Goal: Task Accomplishment & Management: Manage account settings

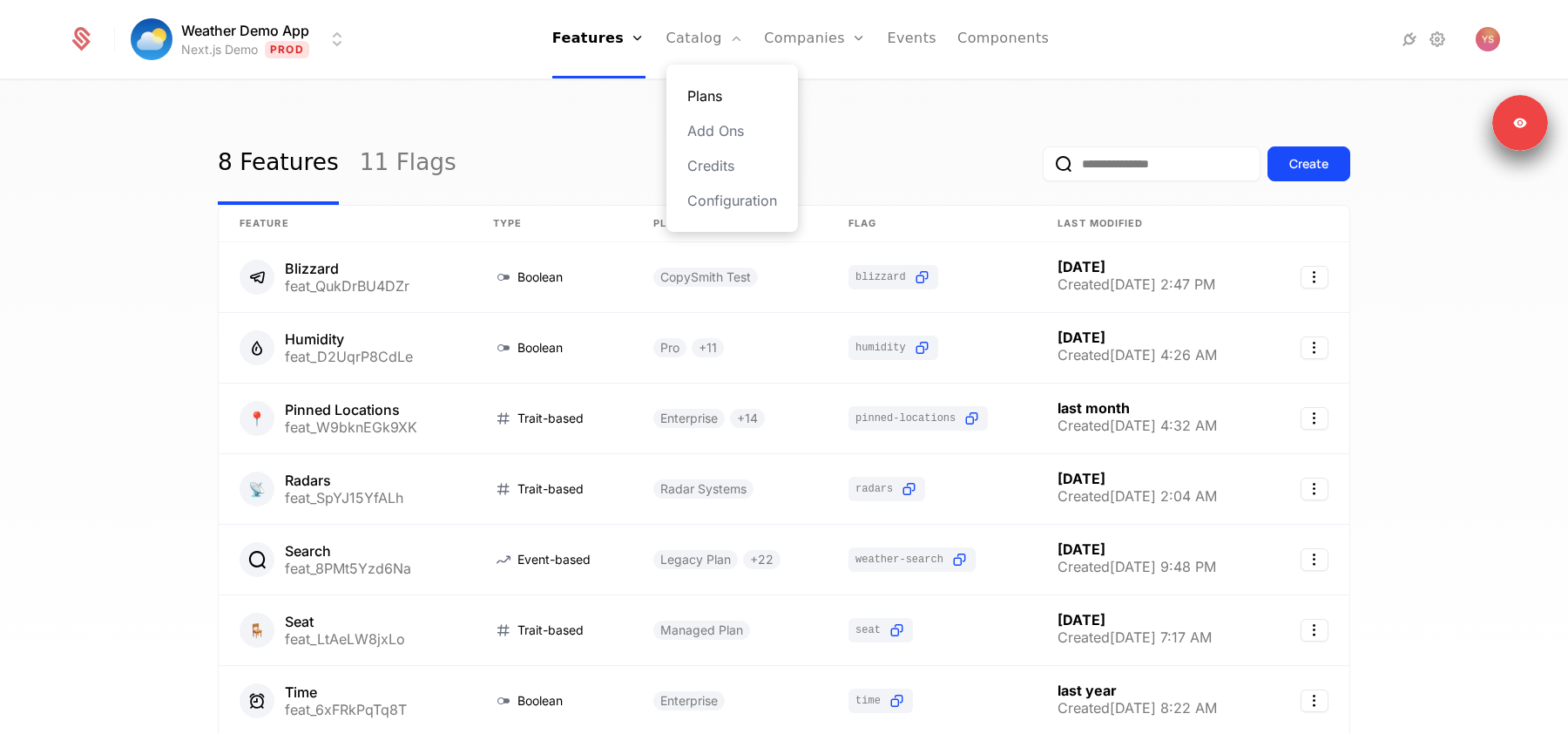
click at [709, 93] on link "Plans" at bounding box center [732, 95] width 90 height 20
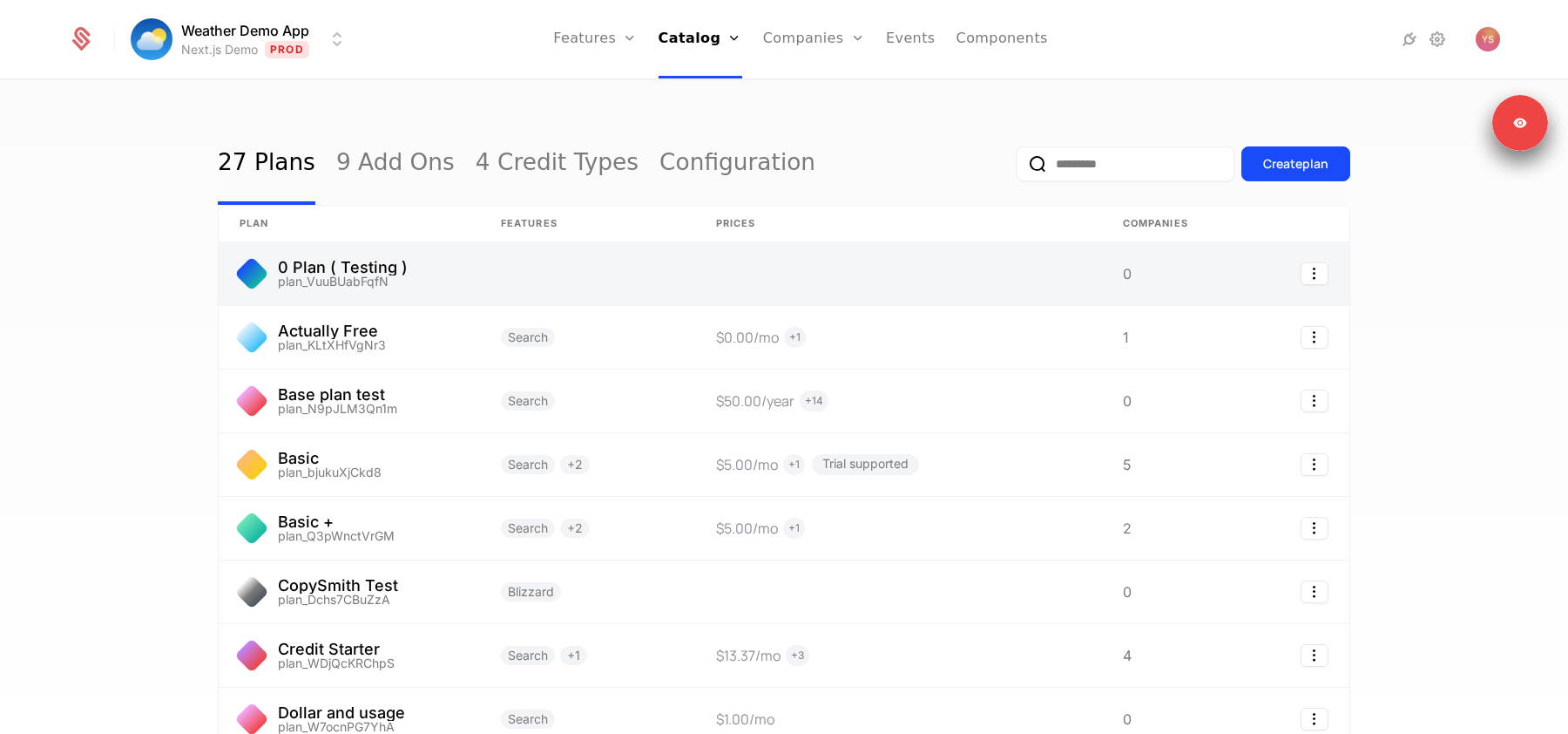
click at [923, 276] on link at bounding box center [898, 273] width 407 height 62
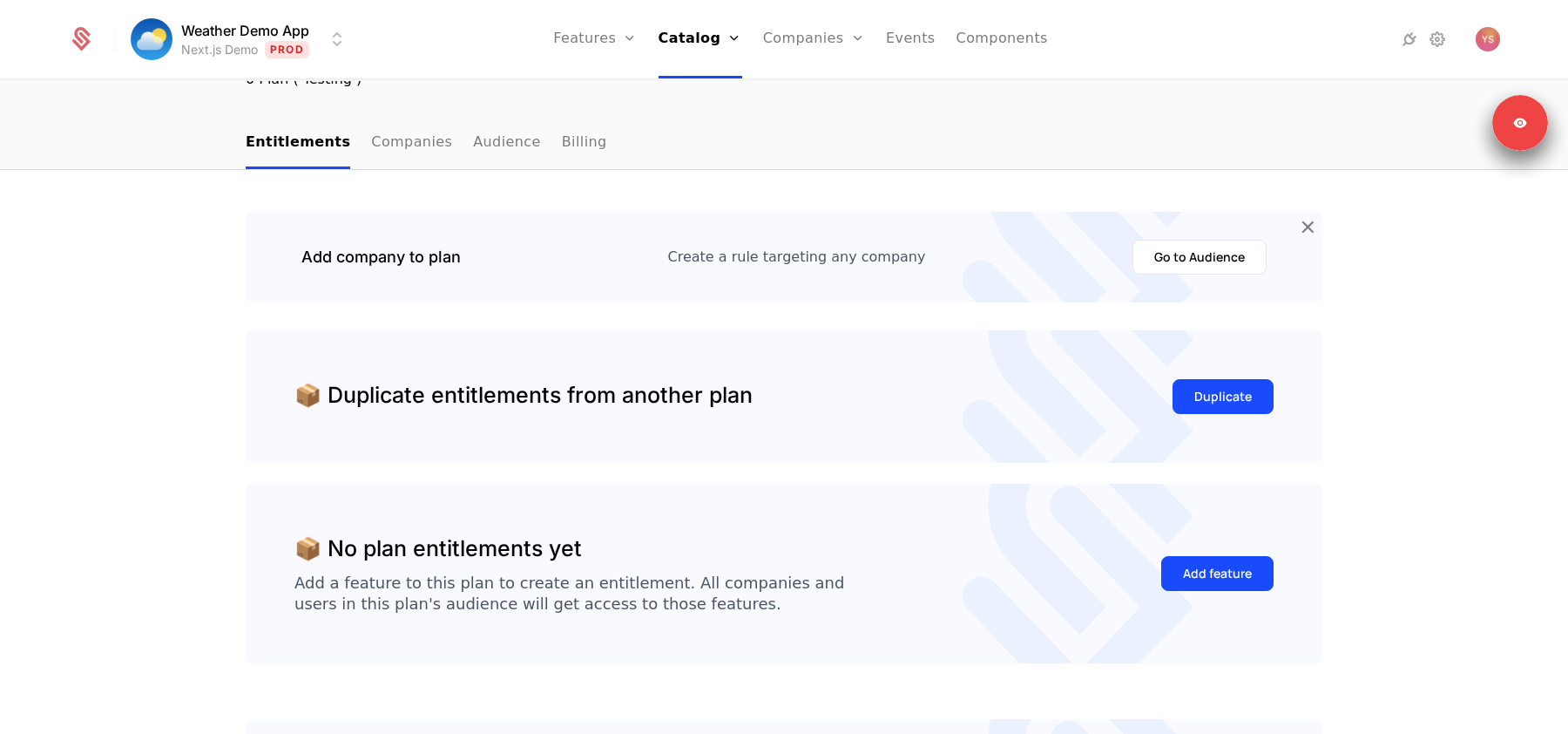
scroll to position [134, 0]
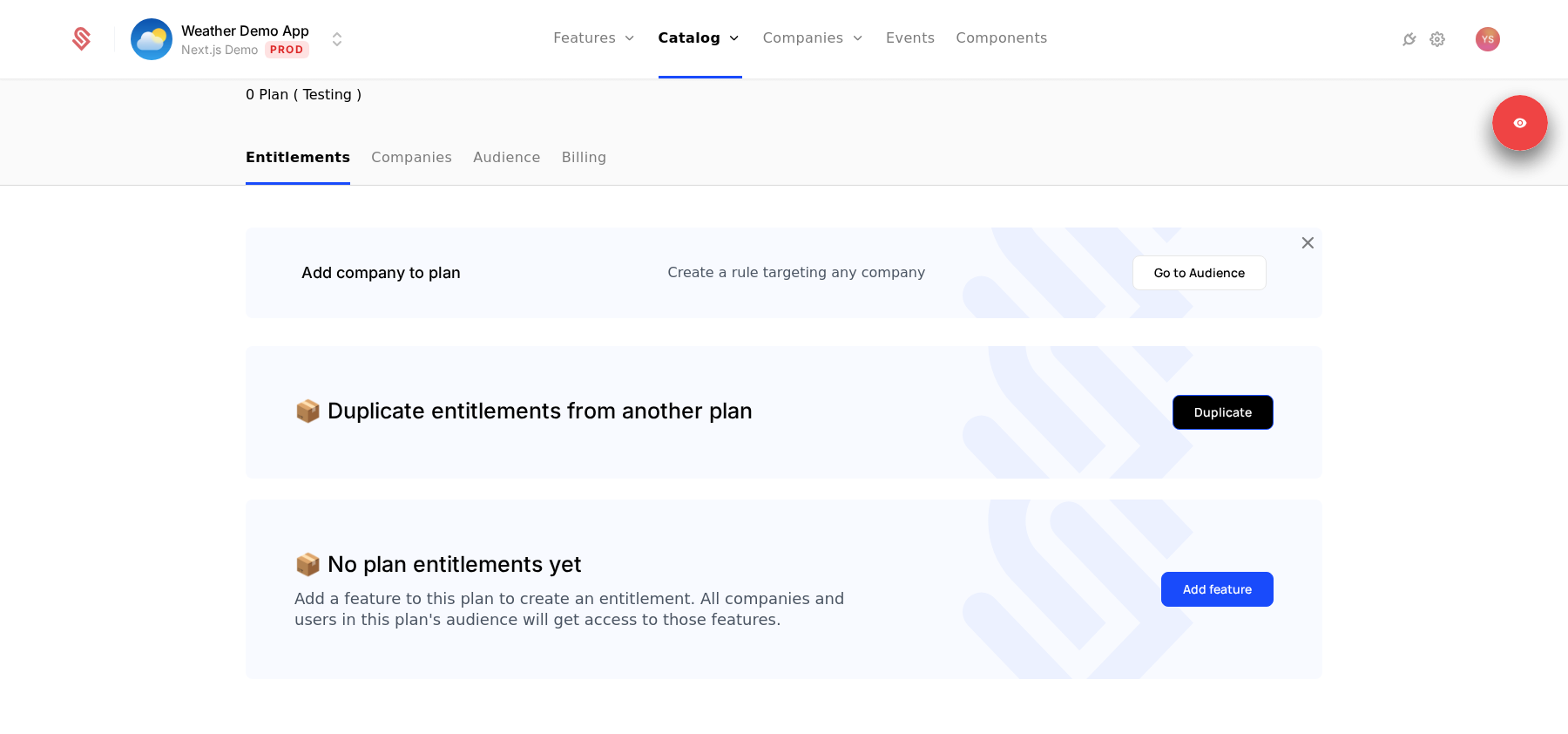
click at [1225, 413] on div "Duplicate" at bounding box center [1223, 412] width 58 height 18
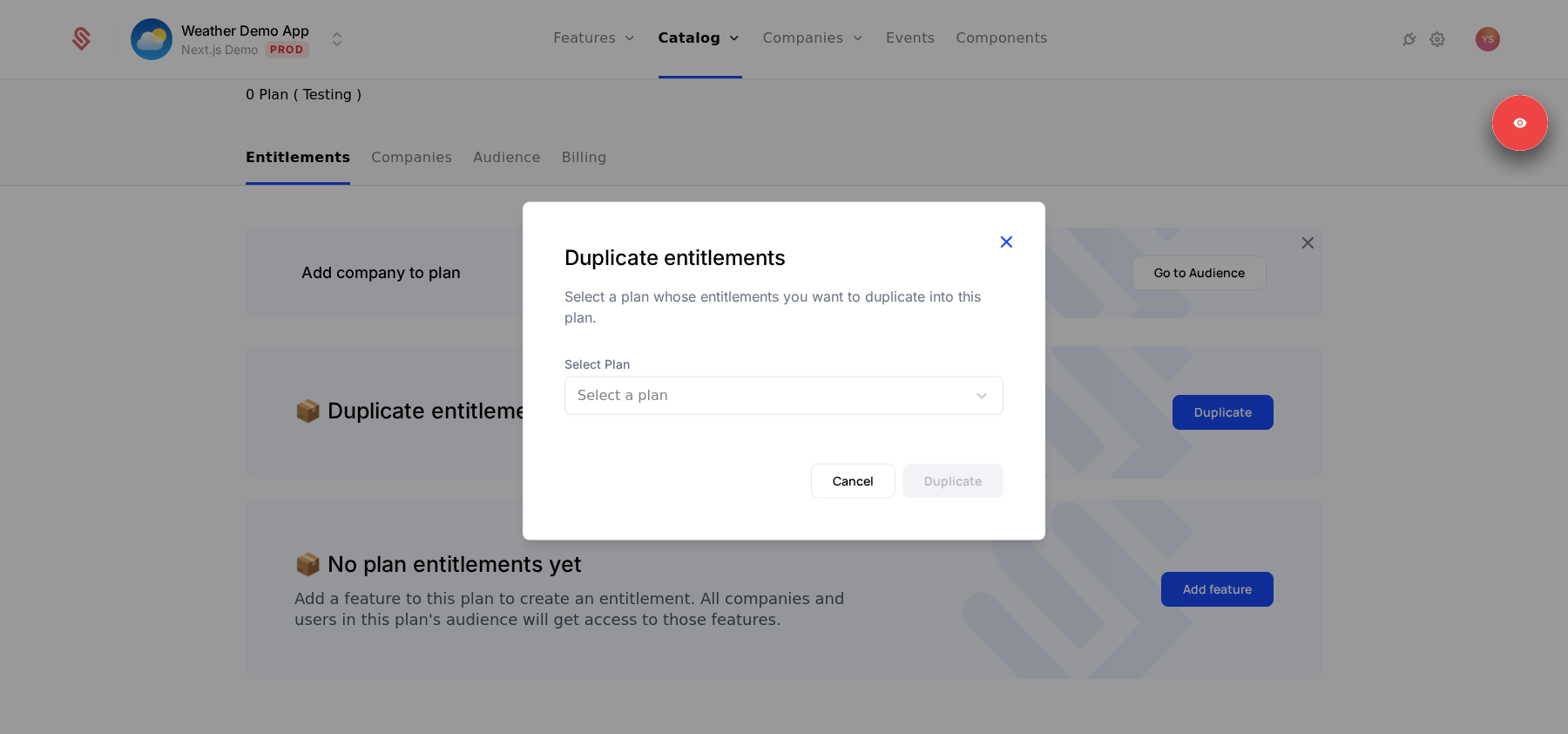
click at [1002, 239] on icon "button" at bounding box center [1005, 241] width 22 height 22
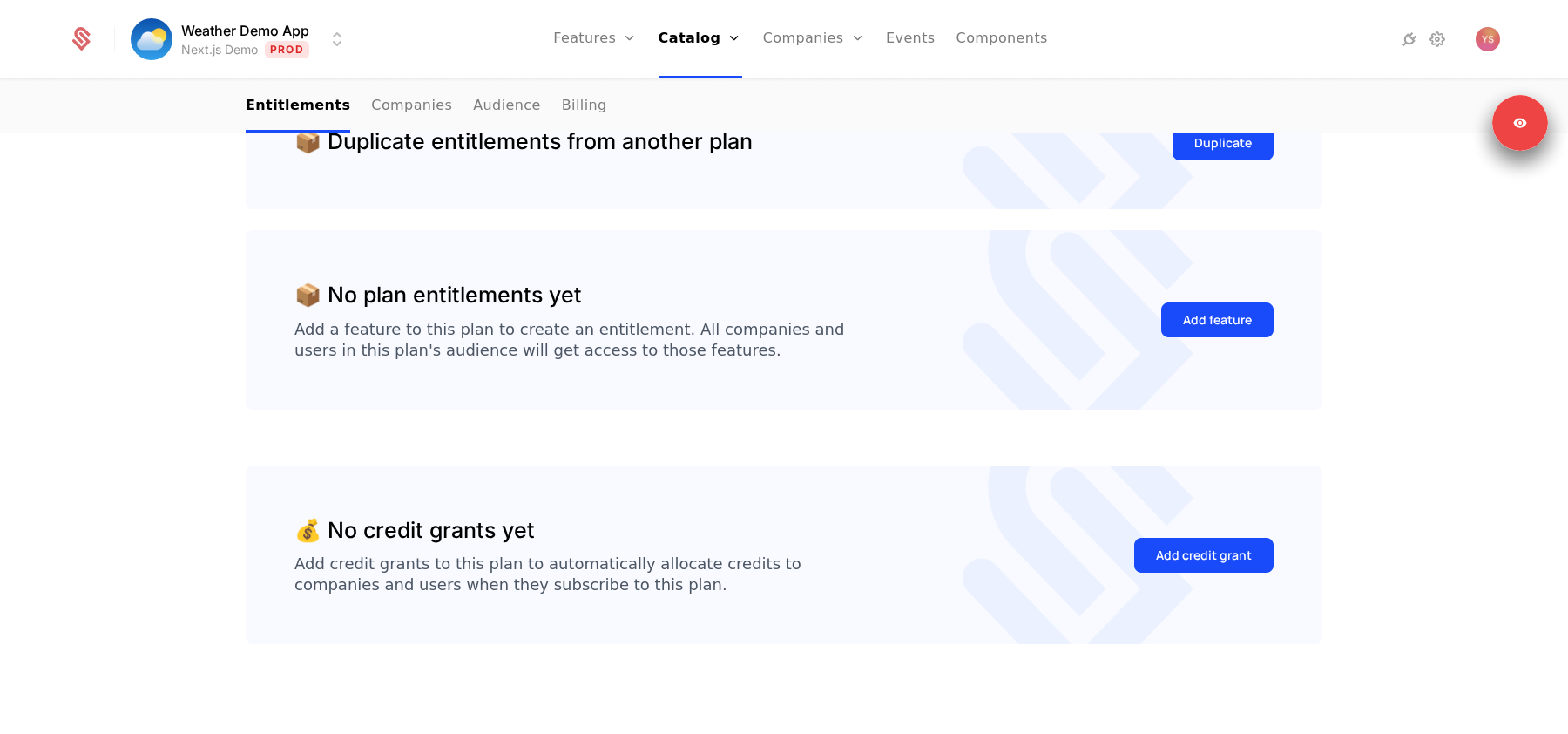
scroll to position [410, 0]
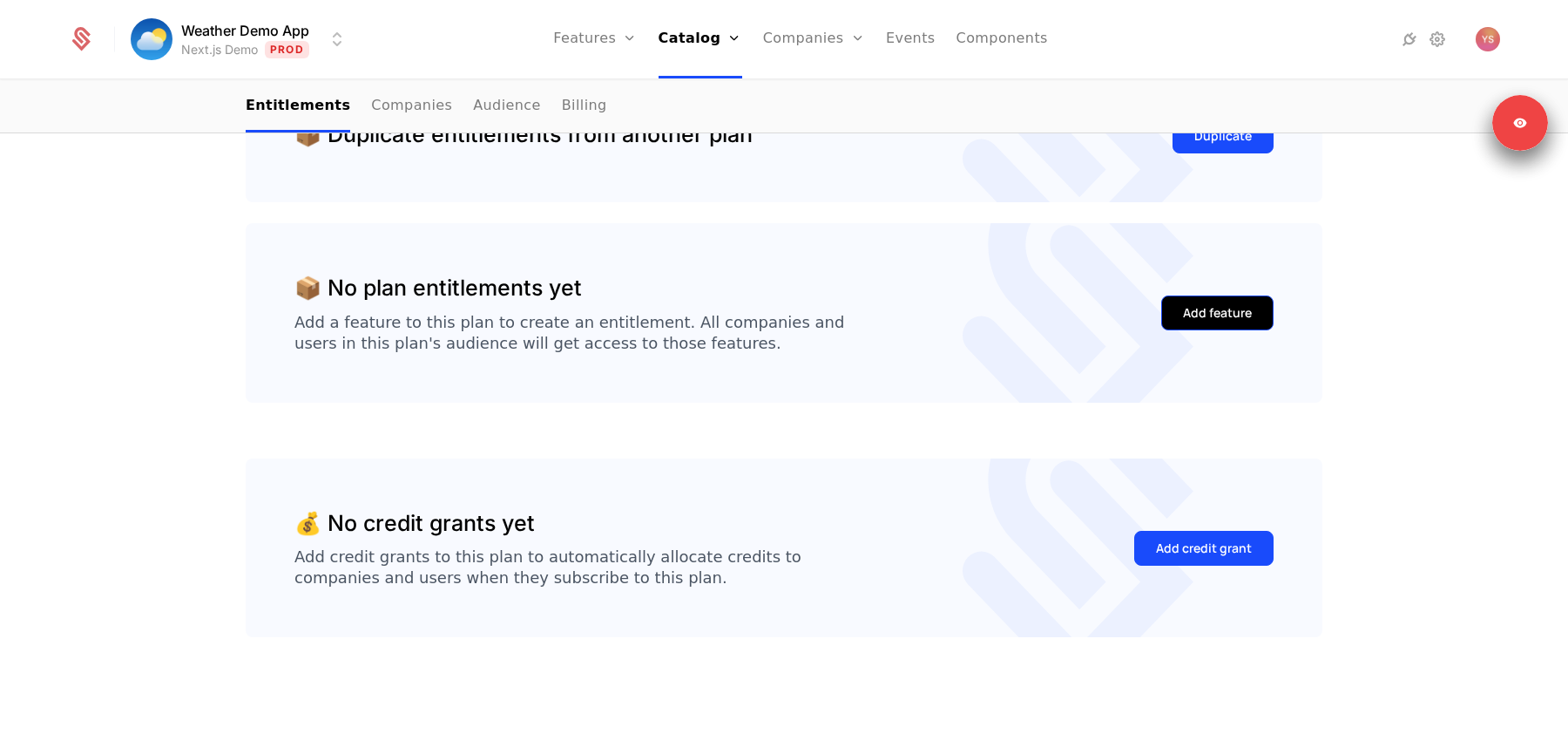
click at [1185, 312] on div "Add feature" at bounding box center [1217, 313] width 69 height 18
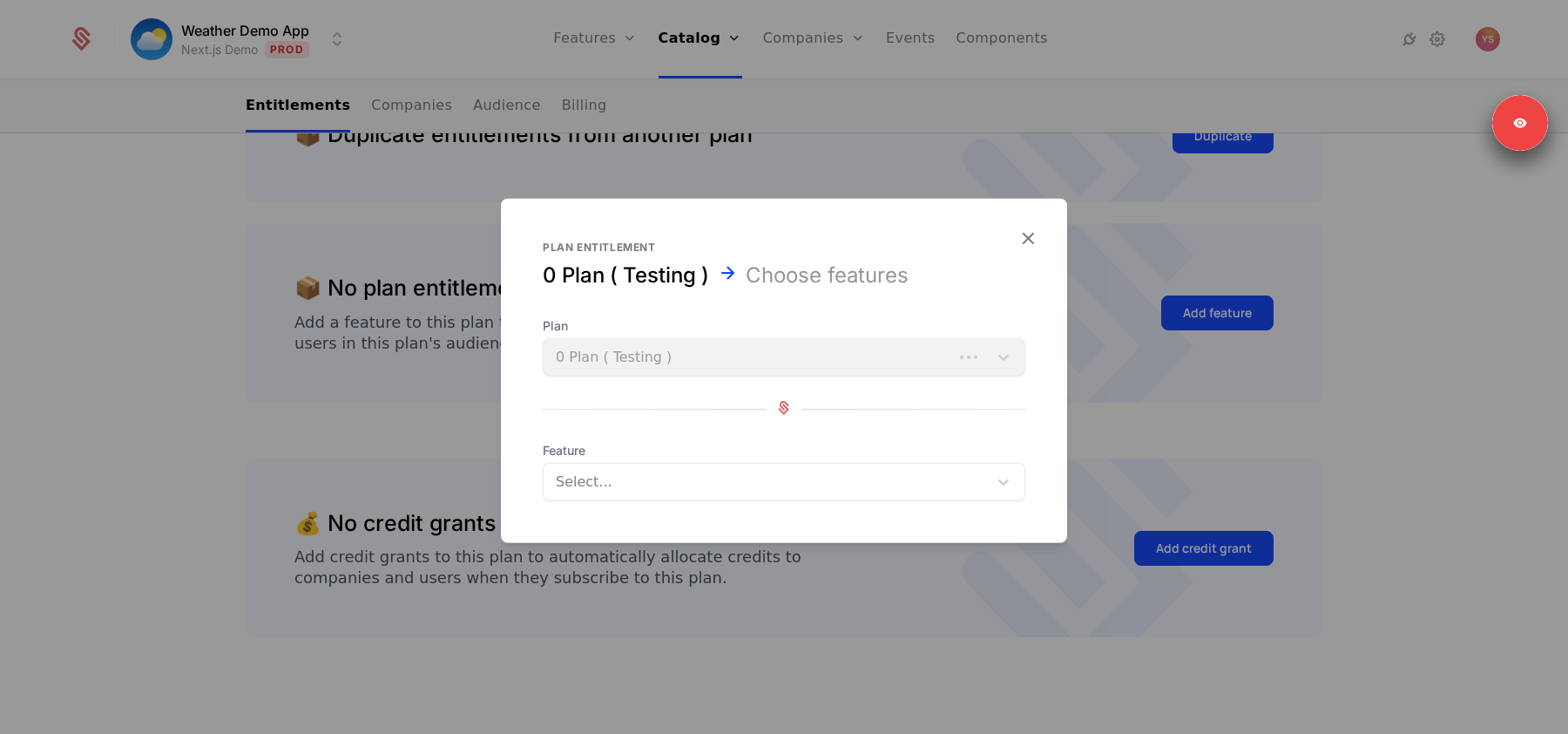
click at [791, 502] on form "Plan entitlement 0 Plan ( Testing ) Choose features Plan 0 Plan ( Testing ) Fea…" at bounding box center [784, 371] width 566 height 345
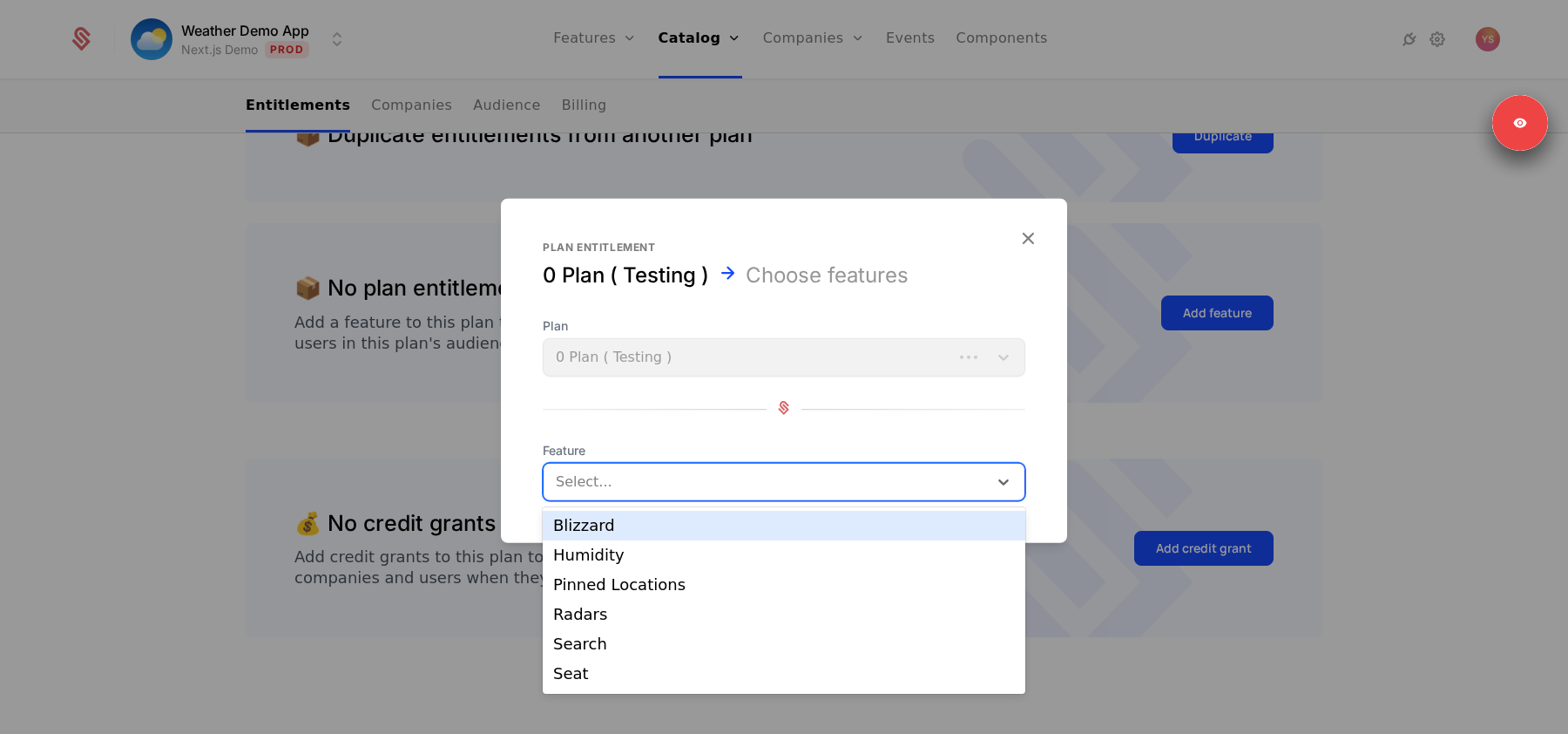
click at [792, 485] on div at bounding box center [767, 481] width 420 height 24
click at [773, 526] on div "Blizzard" at bounding box center [784, 525] width 462 height 16
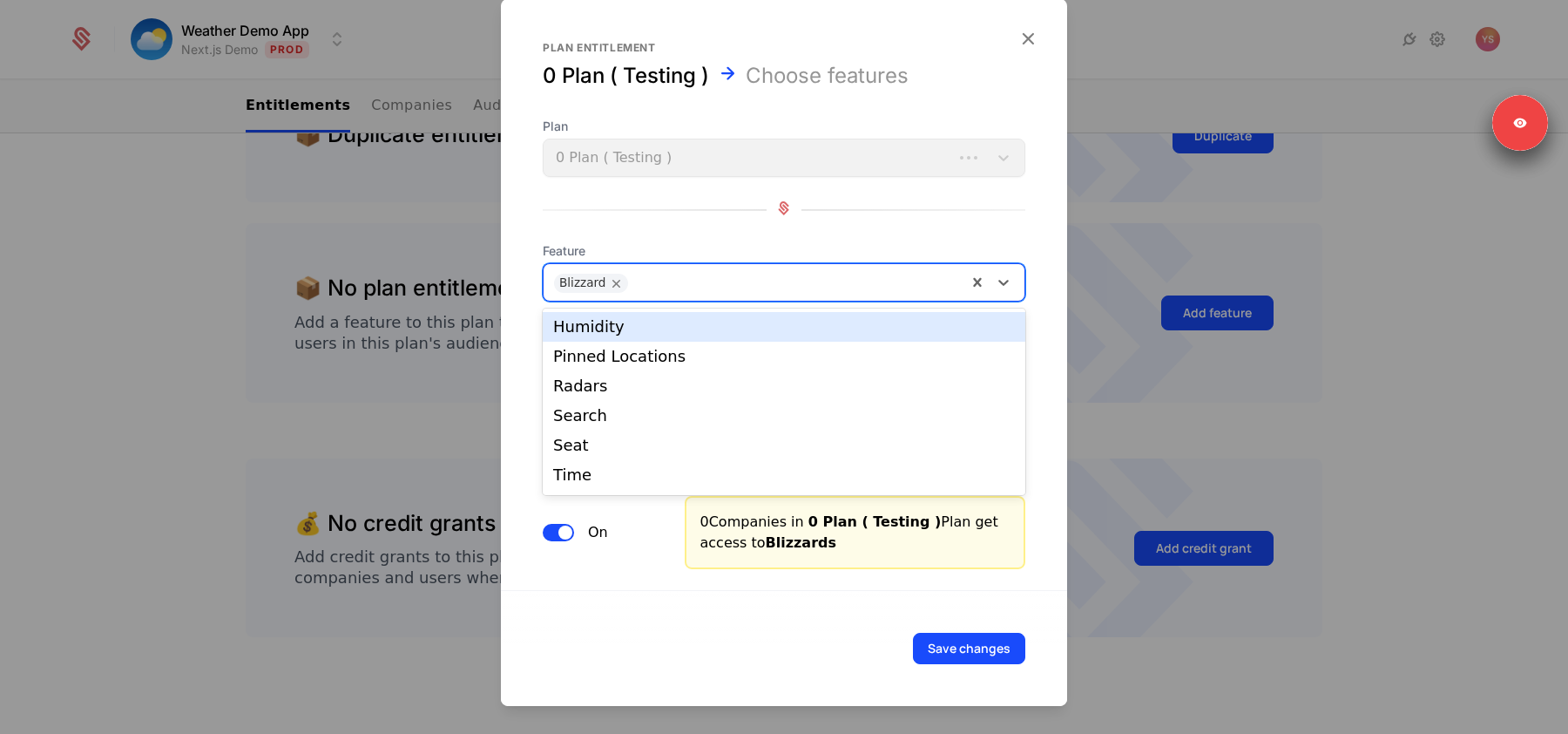
click at [816, 276] on div at bounding box center [796, 280] width 320 height 24
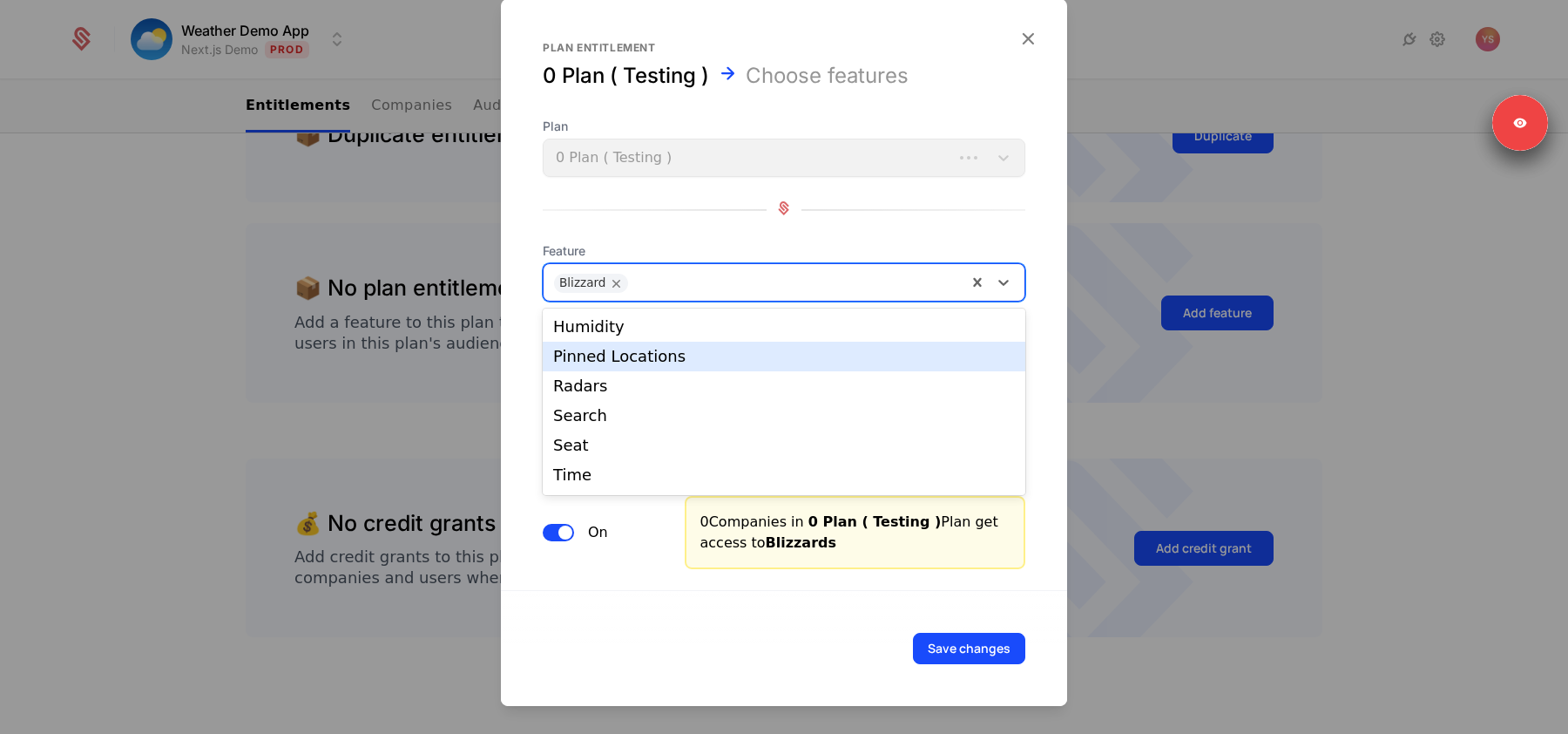
click at [800, 352] on div "Pinned Locations" at bounding box center [784, 356] width 462 height 16
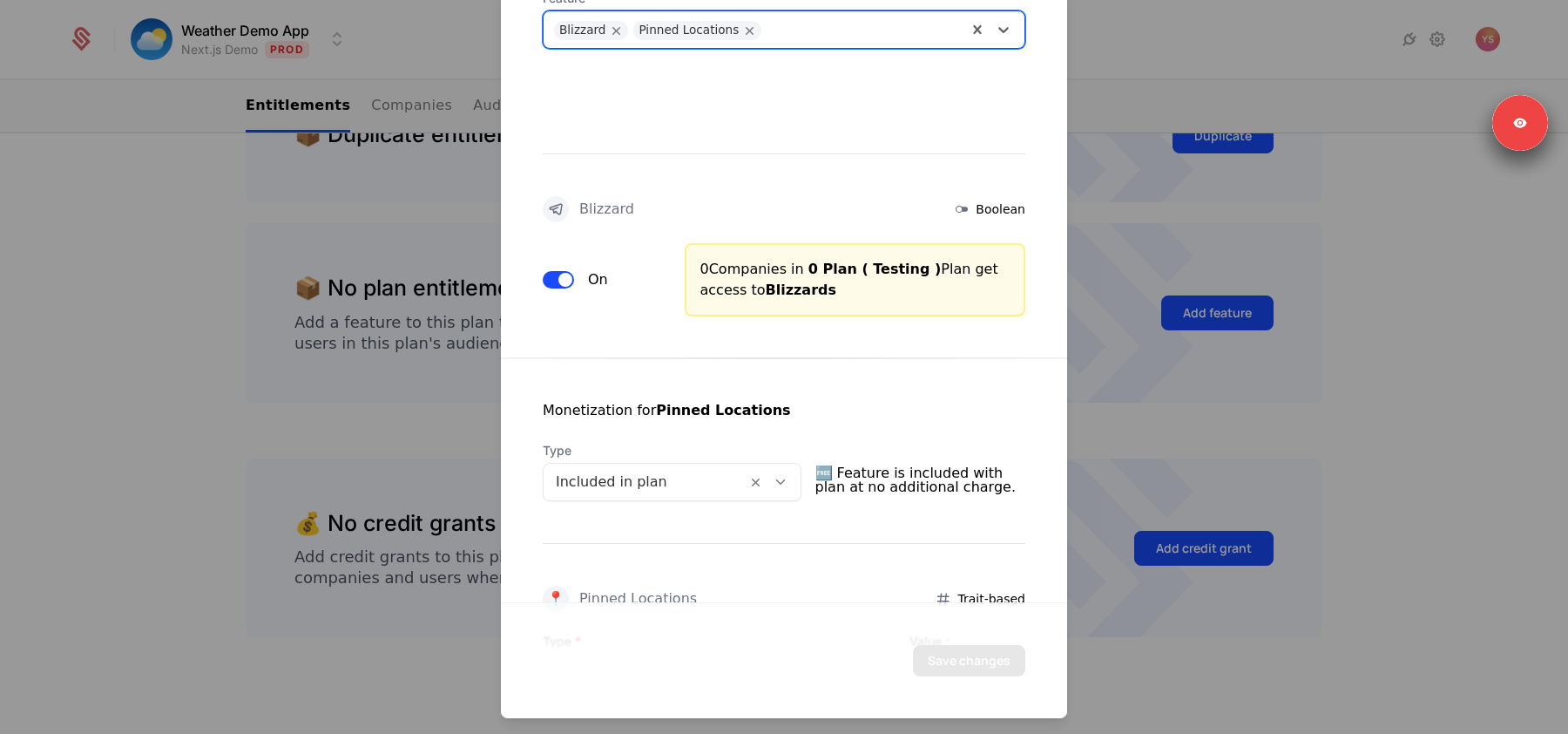
scroll to position [421, 0]
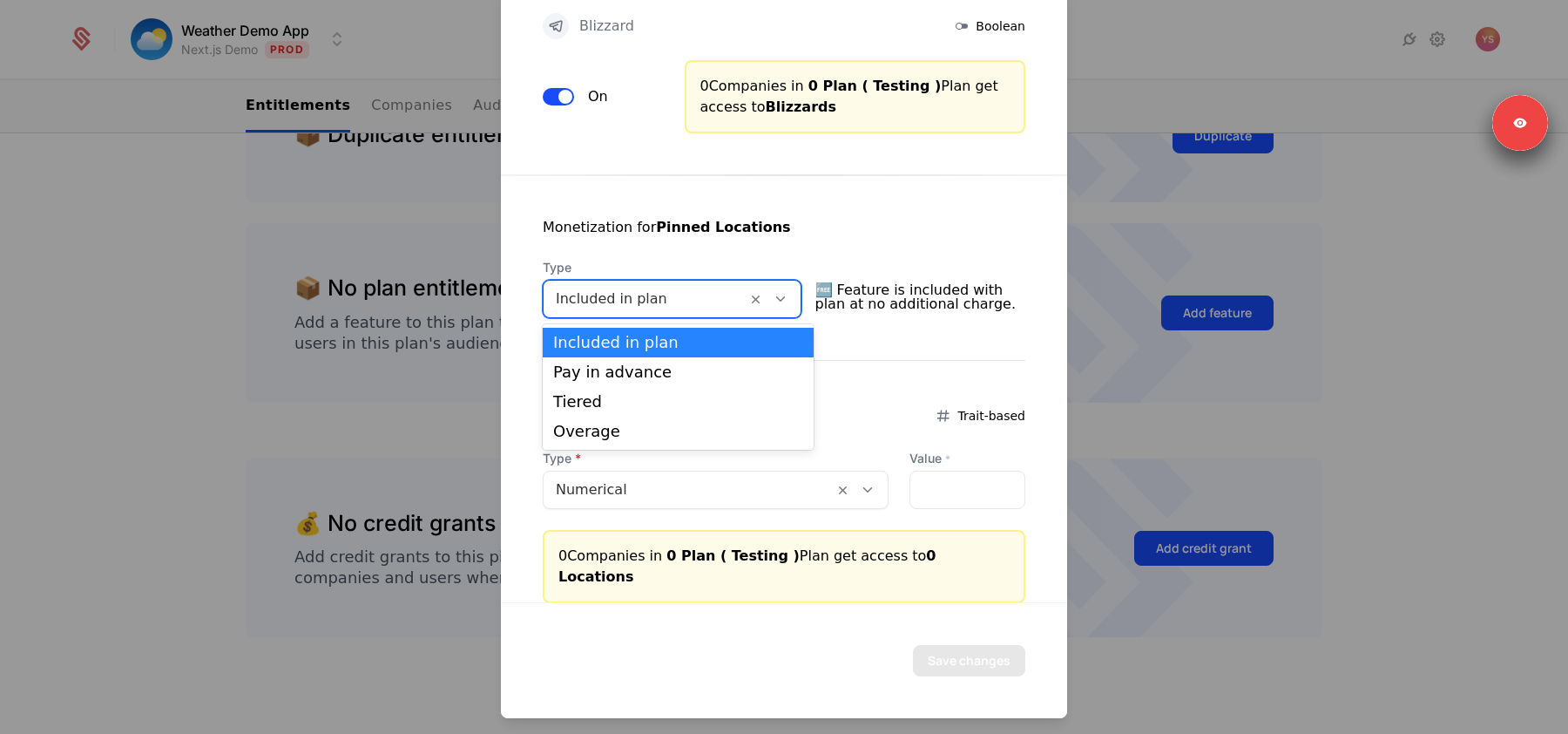
click at [746, 297] on div "Included in plan" at bounding box center [645, 299] width 203 height 31
click at [687, 329] on div "Included in plan" at bounding box center [678, 343] width 271 height 29
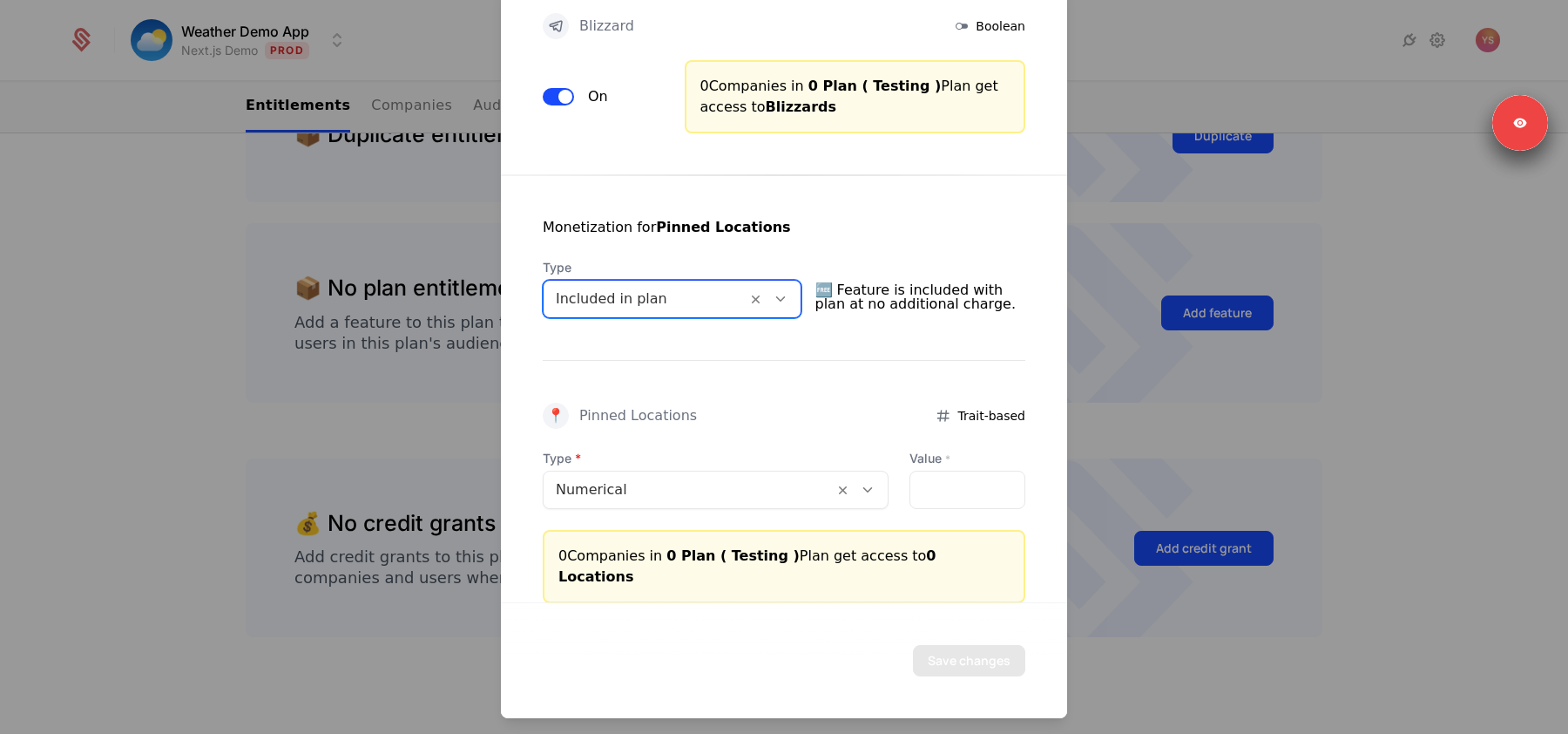
click at [586, 298] on div at bounding box center [644, 299] width 179 height 24
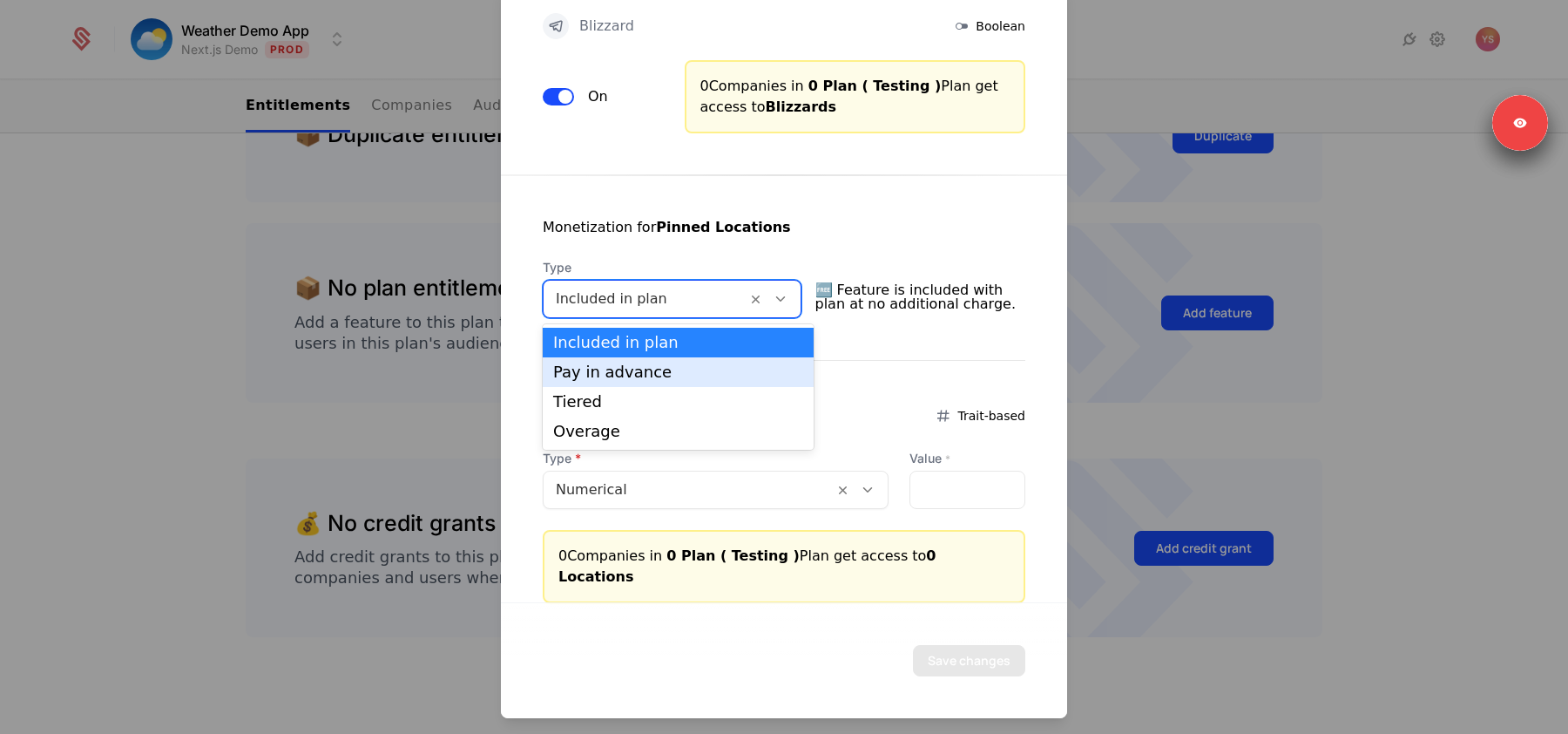
click at [581, 365] on div "Pay in advance" at bounding box center [678, 372] width 250 height 16
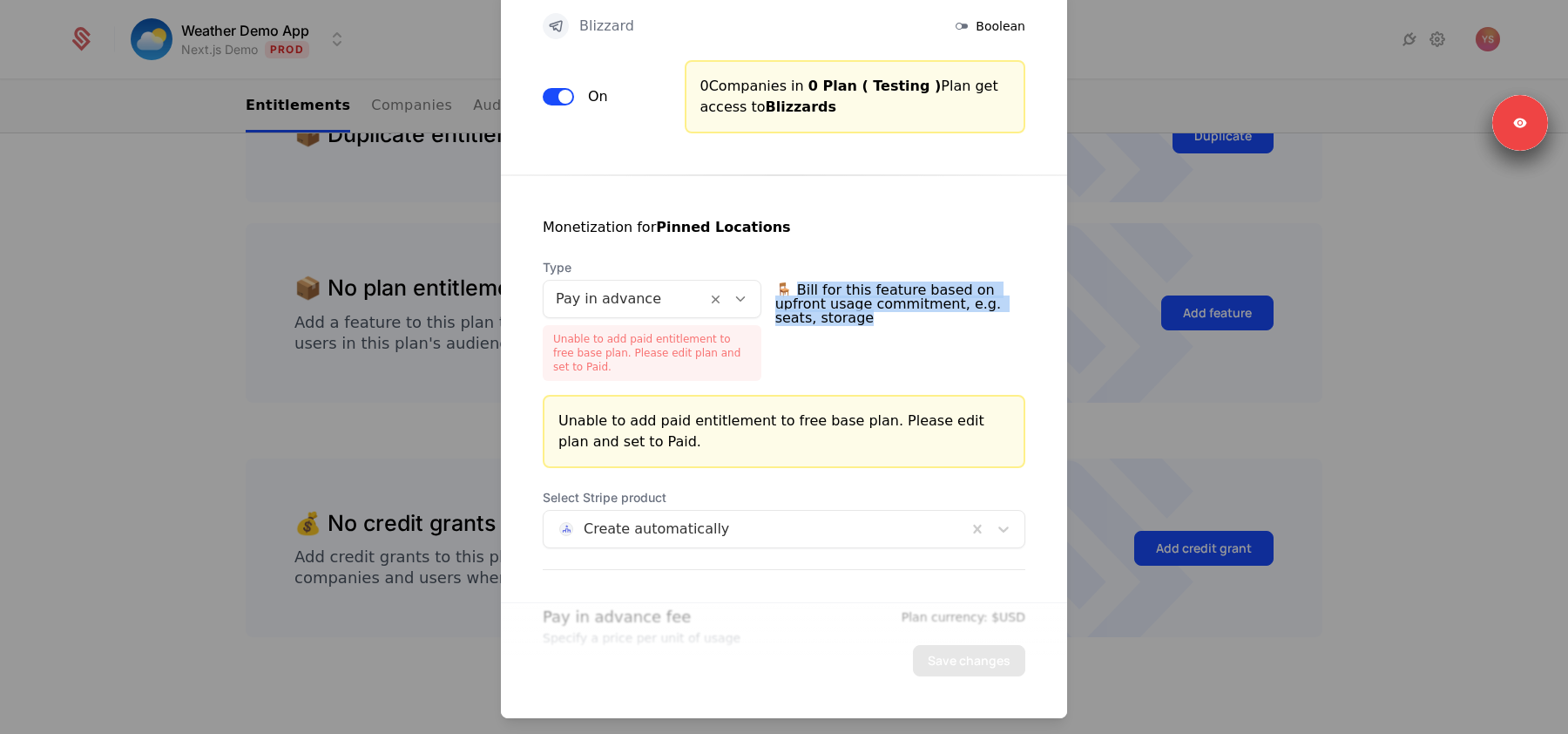
drag, startPoint x: 809, startPoint y: 287, endPoint x: 931, endPoint y: 324, distance: 127.5
click at [931, 324] on span "🪑 Bill for this feature based on upfront usage commitment, e.g. seats, storage" at bounding box center [900, 304] width 250 height 56
copy span "ill for this feature based on upfront usage commitment, e.g. seats, storage"
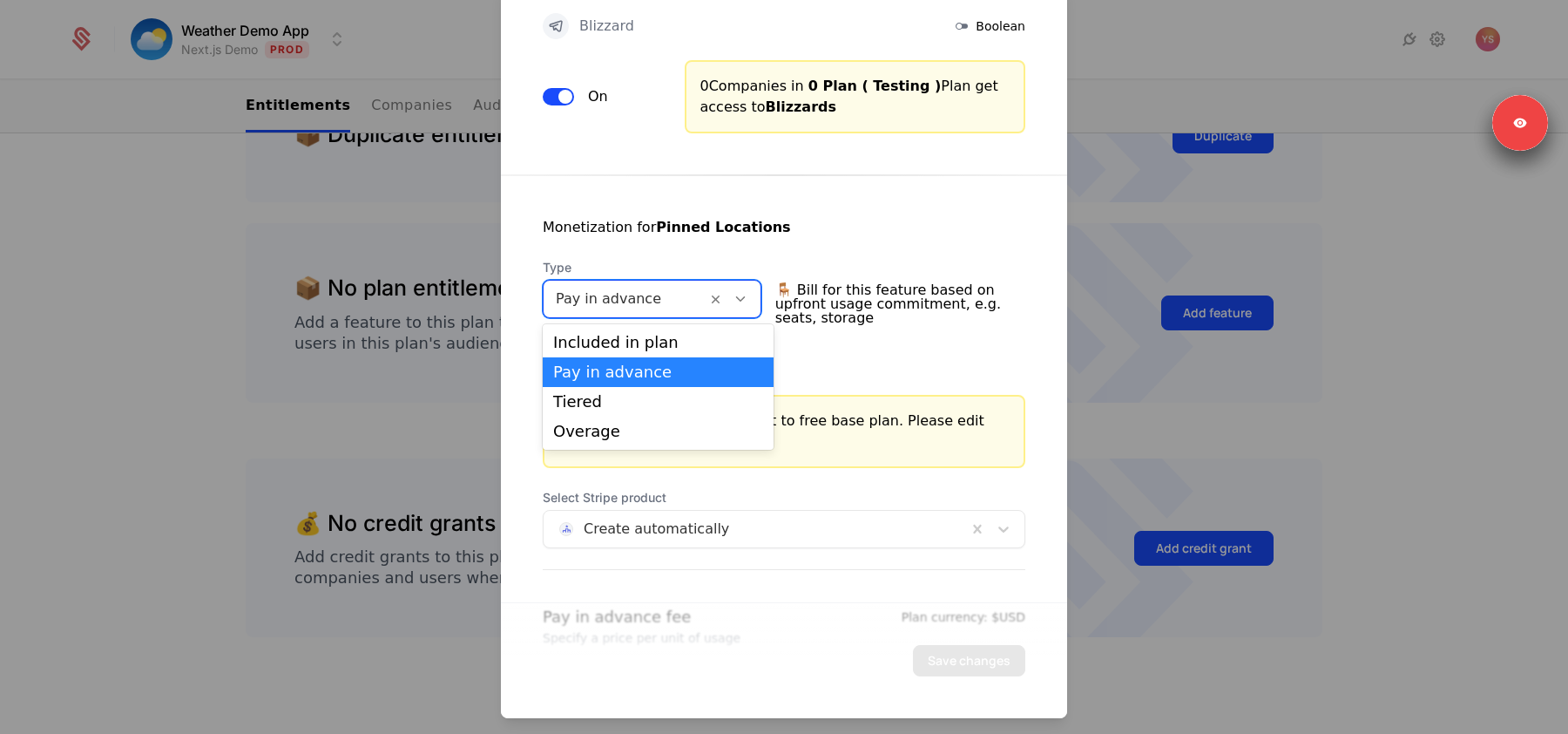
click at [599, 301] on div at bounding box center [624, 299] width 139 height 24
click at [663, 300] on div at bounding box center [624, 299] width 139 height 24
click at [659, 341] on div "Included in plan" at bounding box center [658, 343] width 210 height 16
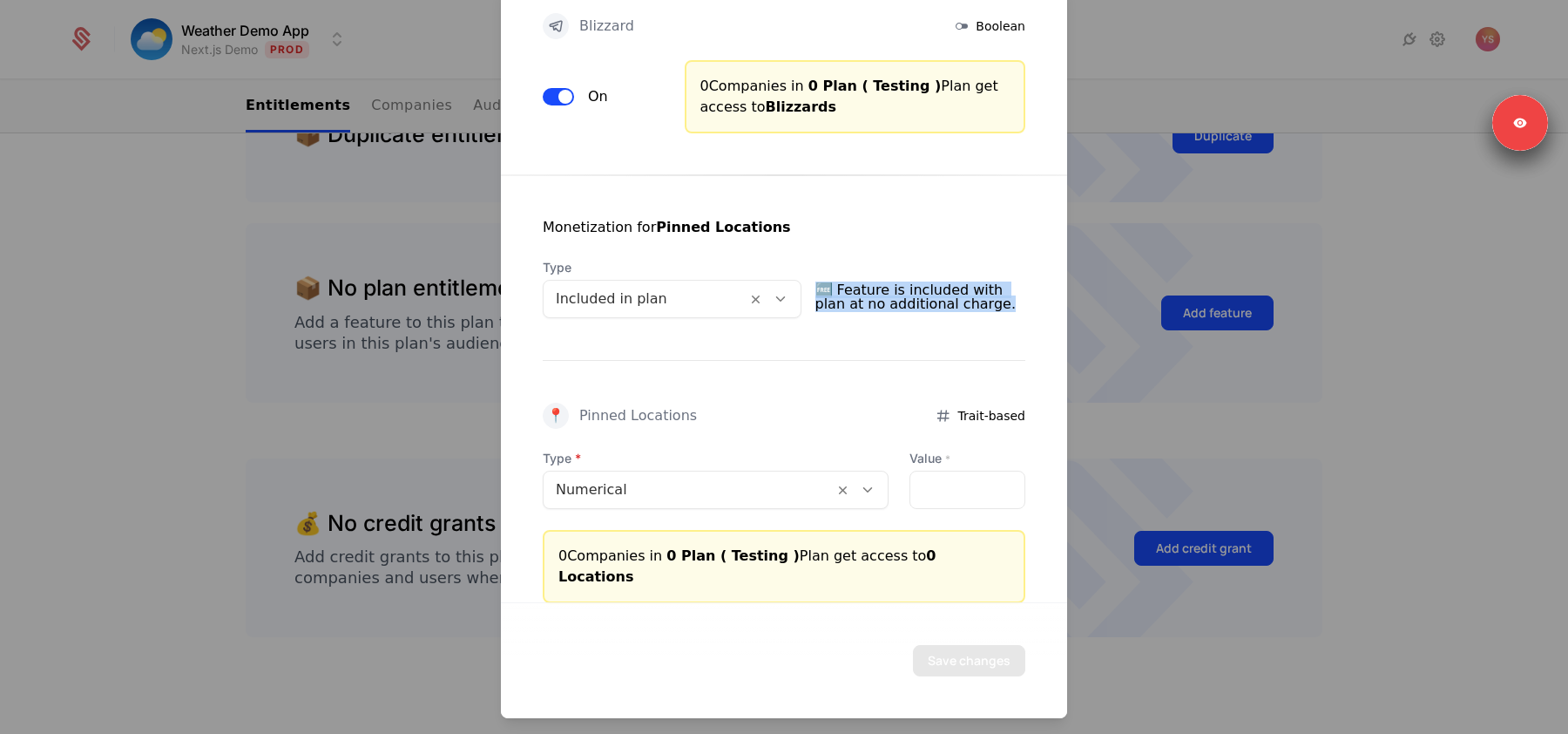
drag, startPoint x: 821, startPoint y: 288, endPoint x: 1002, endPoint y: 322, distance: 184.2
click at [1002, 322] on div "Monetization for Pinned Locations Type Included in plan 🆓 Feature is included w…" at bounding box center [784, 388] width 566 height 428
copy span "🆓 Feature is included with plan at no additional charge."
click at [680, 303] on div at bounding box center [644, 299] width 179 height 24
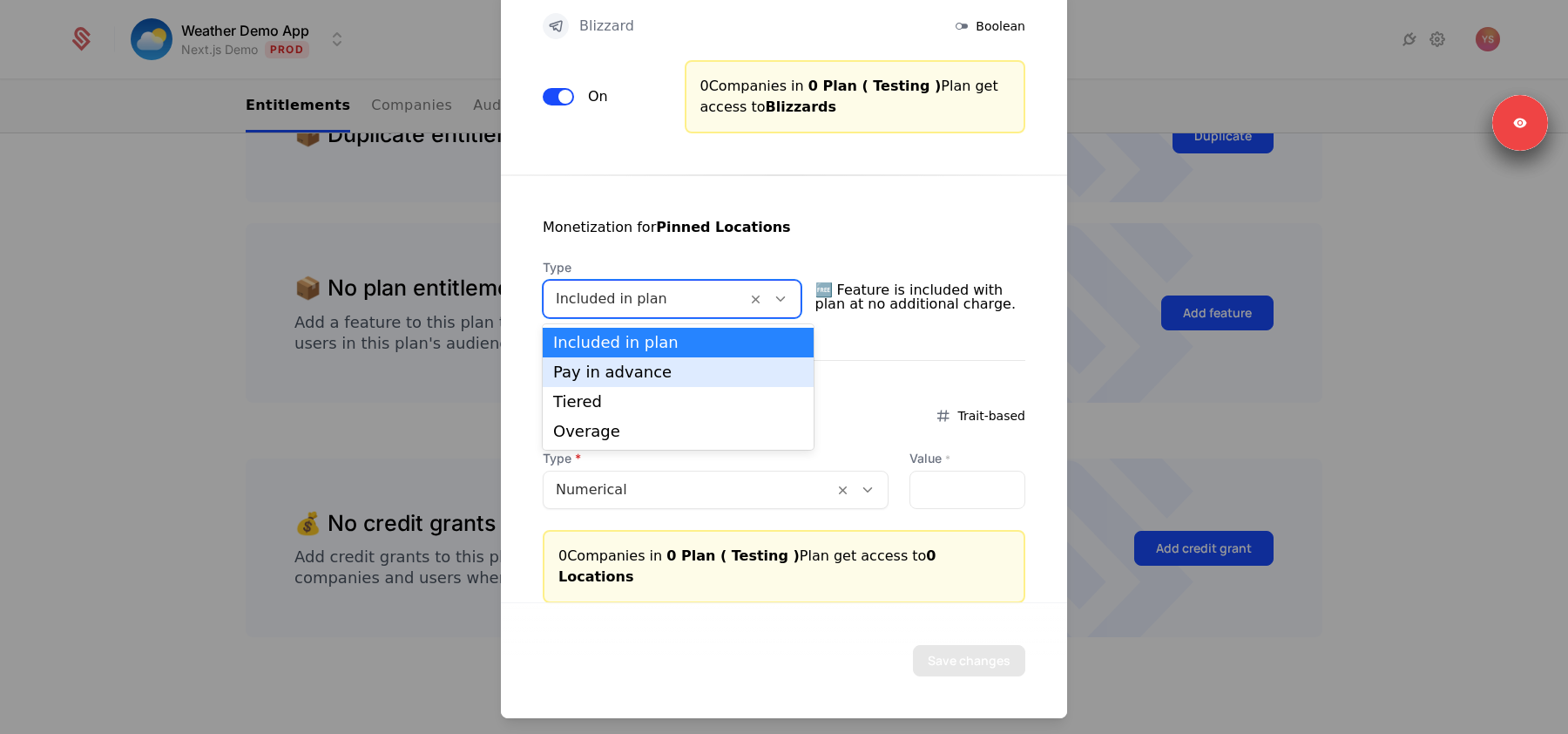
click at [680, 360] on div "Pay in advance" at bounding box center [678, 372] width 271 height 29
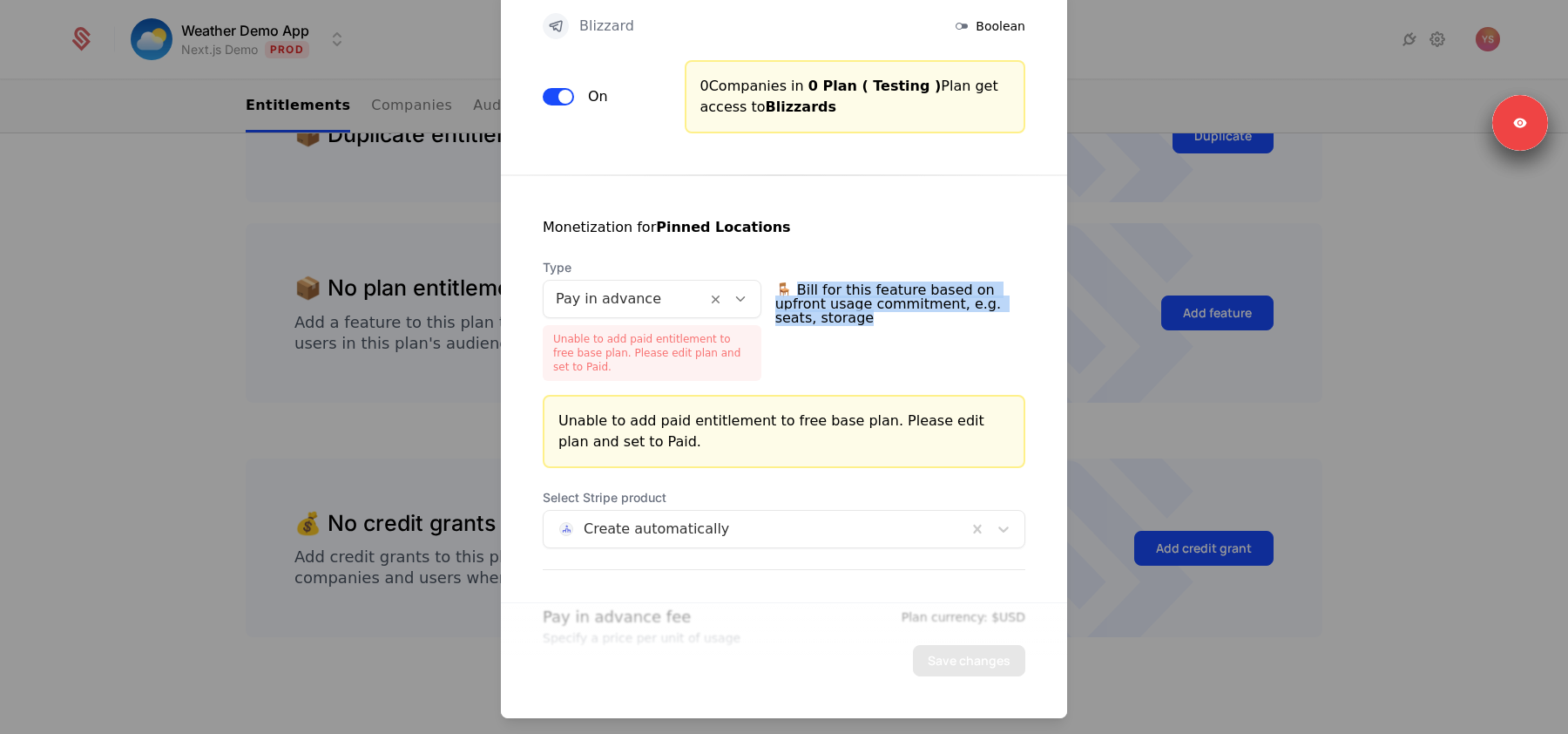
drag, startPoint x: 811, startPoint y: 284, endPoint x: 909, endPoint y: 314, distance: 102.5
click at [909, 314] on span "🪑 Bill for this feature based on upfront usage commitment, e.g. seats, storage" at bounding box center [900, 304] width 250 height 56
copy span "ill for this feature based on upfront usage commitment, e.g. seats, storage"
click at [889, 314] on span "🪑 Bill for this feature based on upfront usage commitment, e.g. seats, storage" at bounding box center [900, 304] width 250 height 56
drag, startPoint x: 887, startPoint y: 320, endPoint x: 809, endPoint y: 281, distance: 87.2
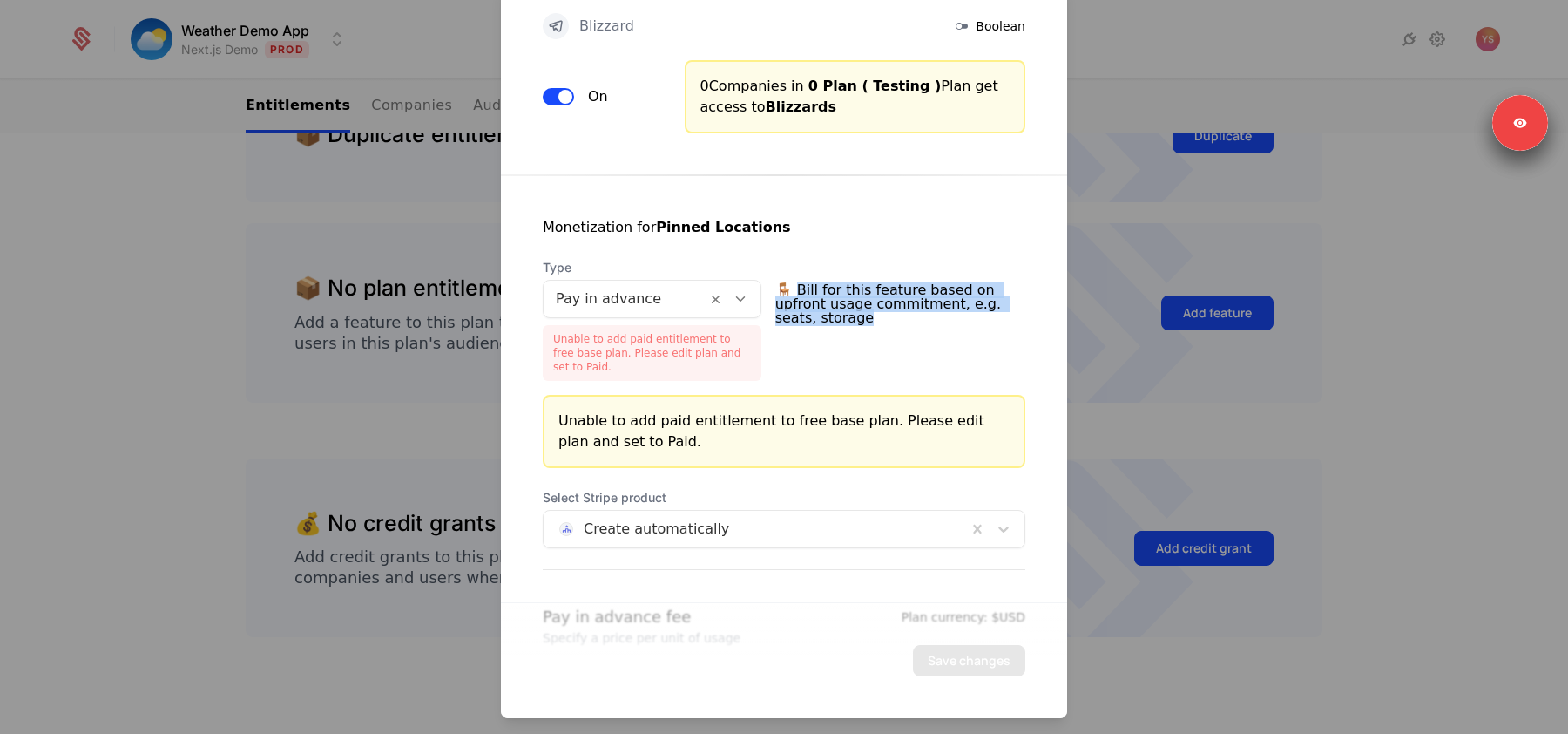
click at [809, 281] on span "🪑 Bill for this feature based on upfront usage commitment, e.g. seats, storage" at bounding box center [900, 304] width 250 height 56
copy span "ill for this feature based on upfront usage commitment, e.g. seats, storage"
click at [645, 302] on div at bounding box center [624, 299] width 139 height 24
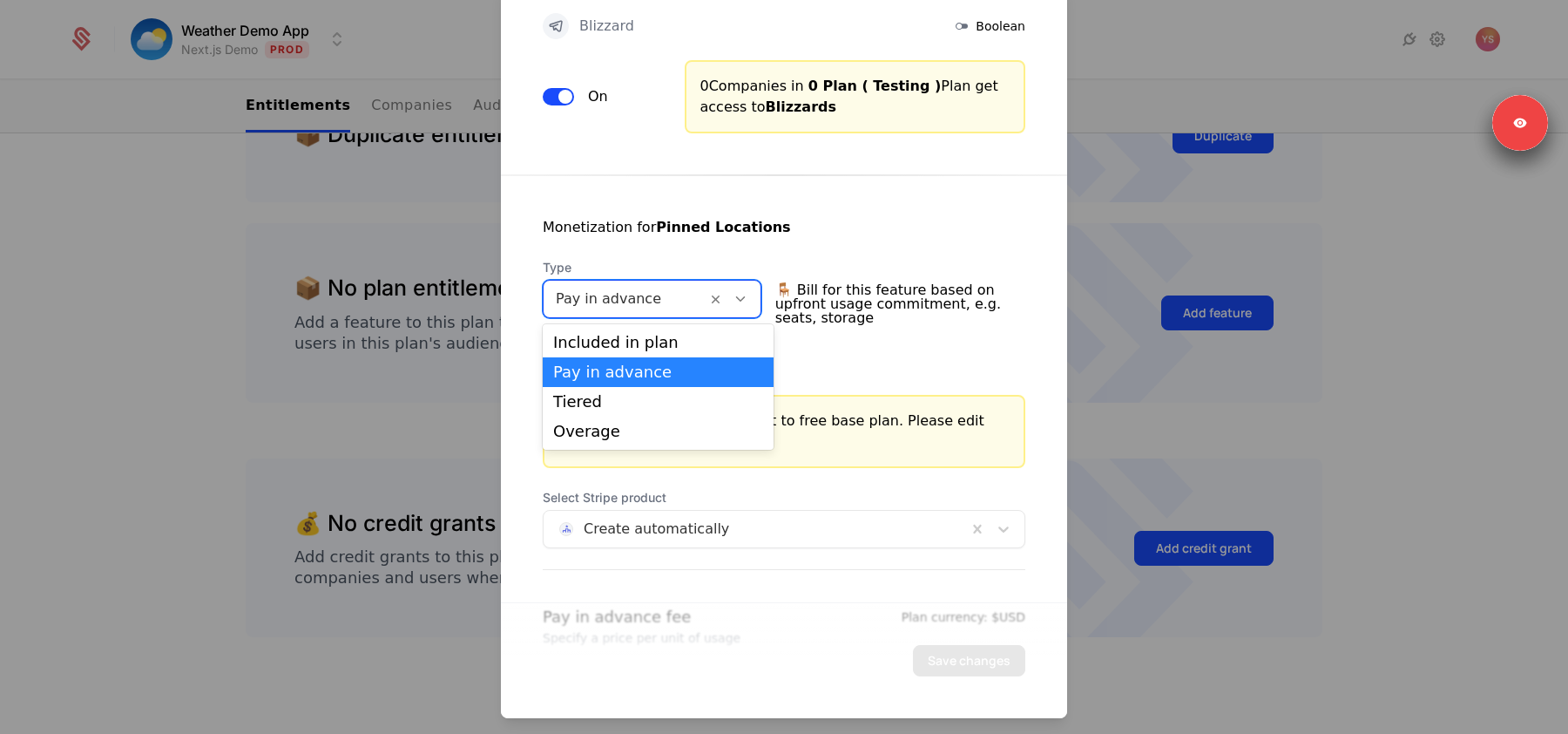
click at [645, 308] on div at bounding box center [624, 299] width 139 height 24
click at [629, 408] on div "Tiered" at bounding box center [658, 401] width 210 height 16
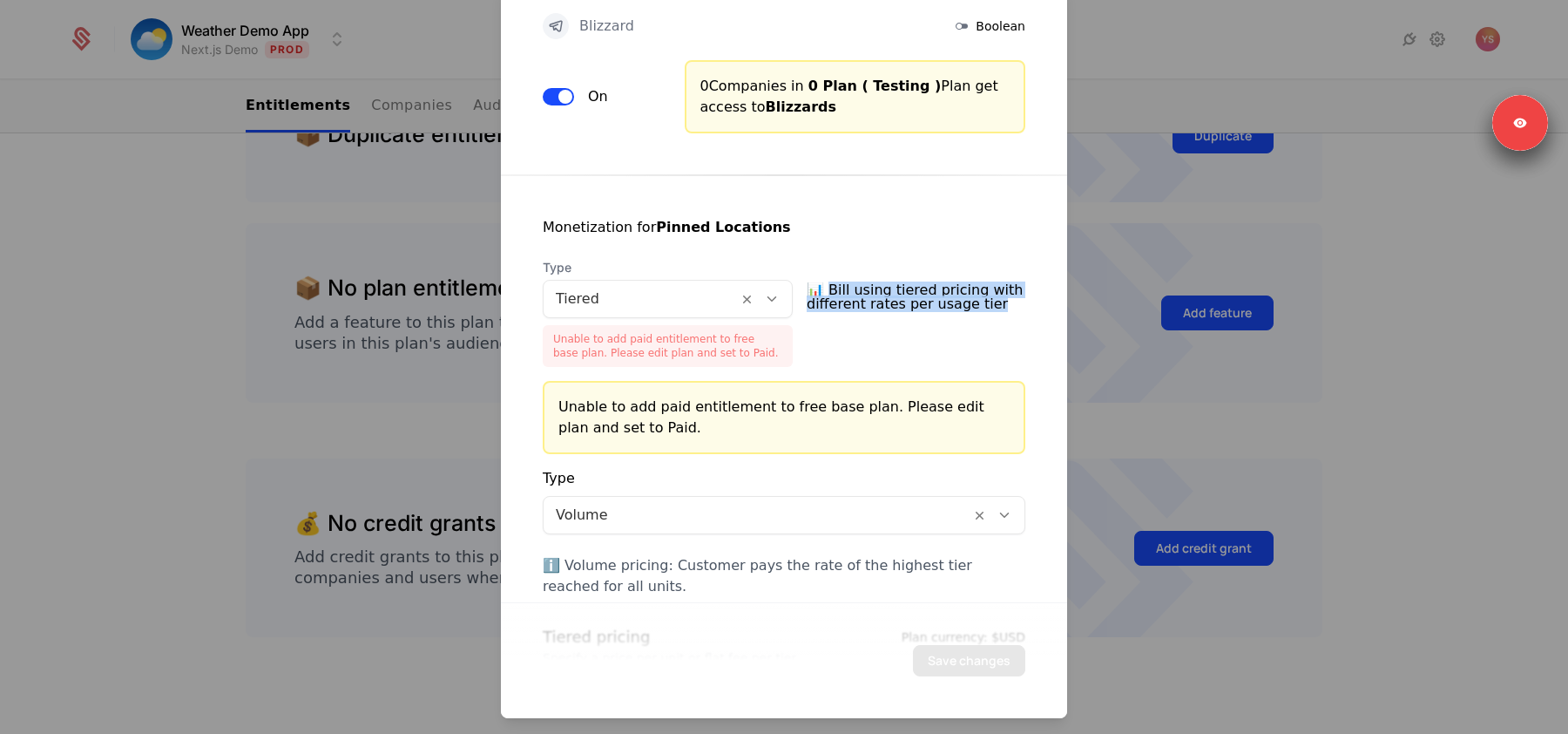
drag, startPoint x: 842, startPoint y: 291, endPoint x: 995, endPoint y: 316, distance: 155.0
click at [995, 316] on span "📊 Bill using tiered pricing with different rates per usage tier" at bounding box center [916, 297] width 219 height 42
copy span "ill using tiered pricing with different rates per usage tier"
click at [662, 293] on div at bounding box center [640, 299] width 170 height 24
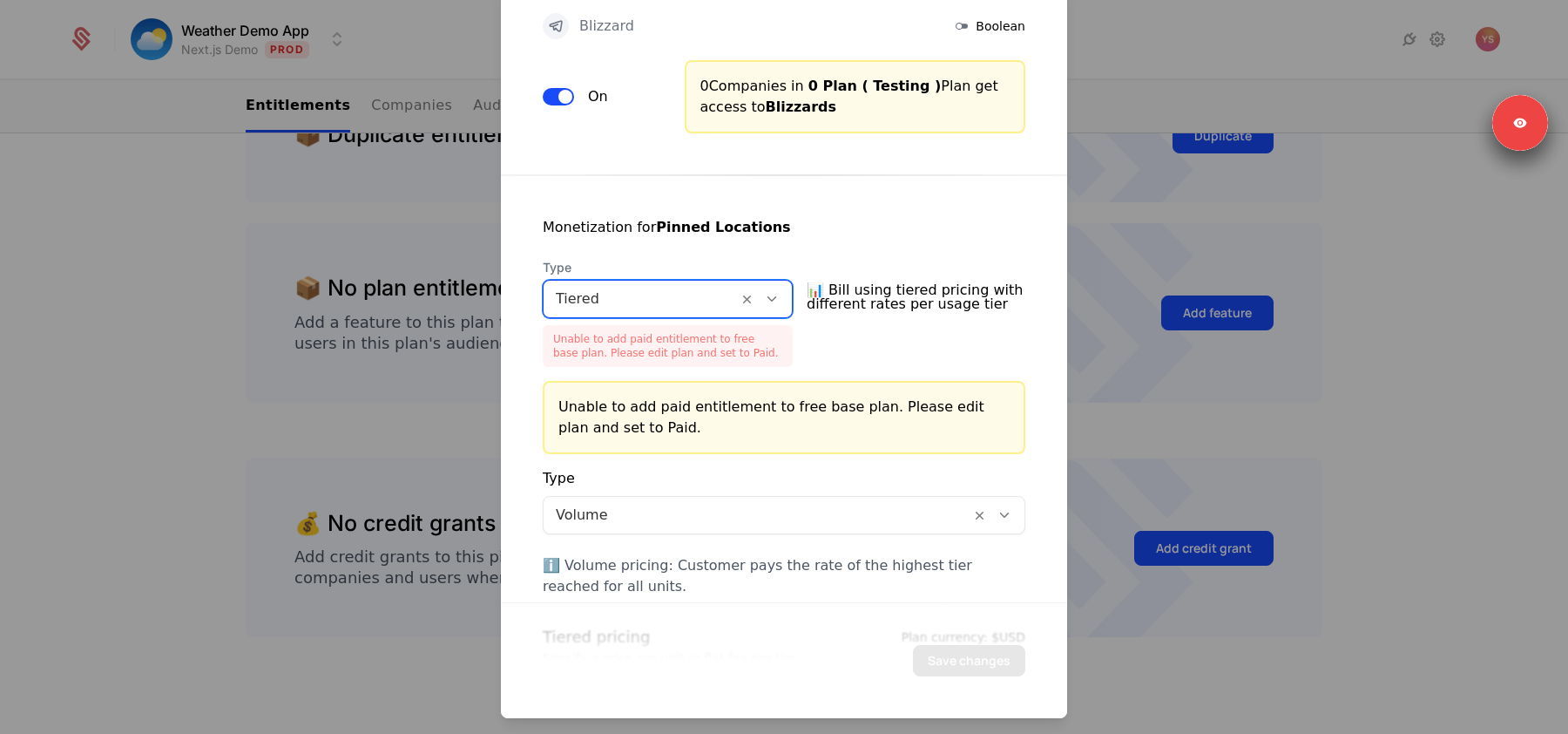
click at [662, 293] on div at bounding box center [640, 299] width 170 height 24
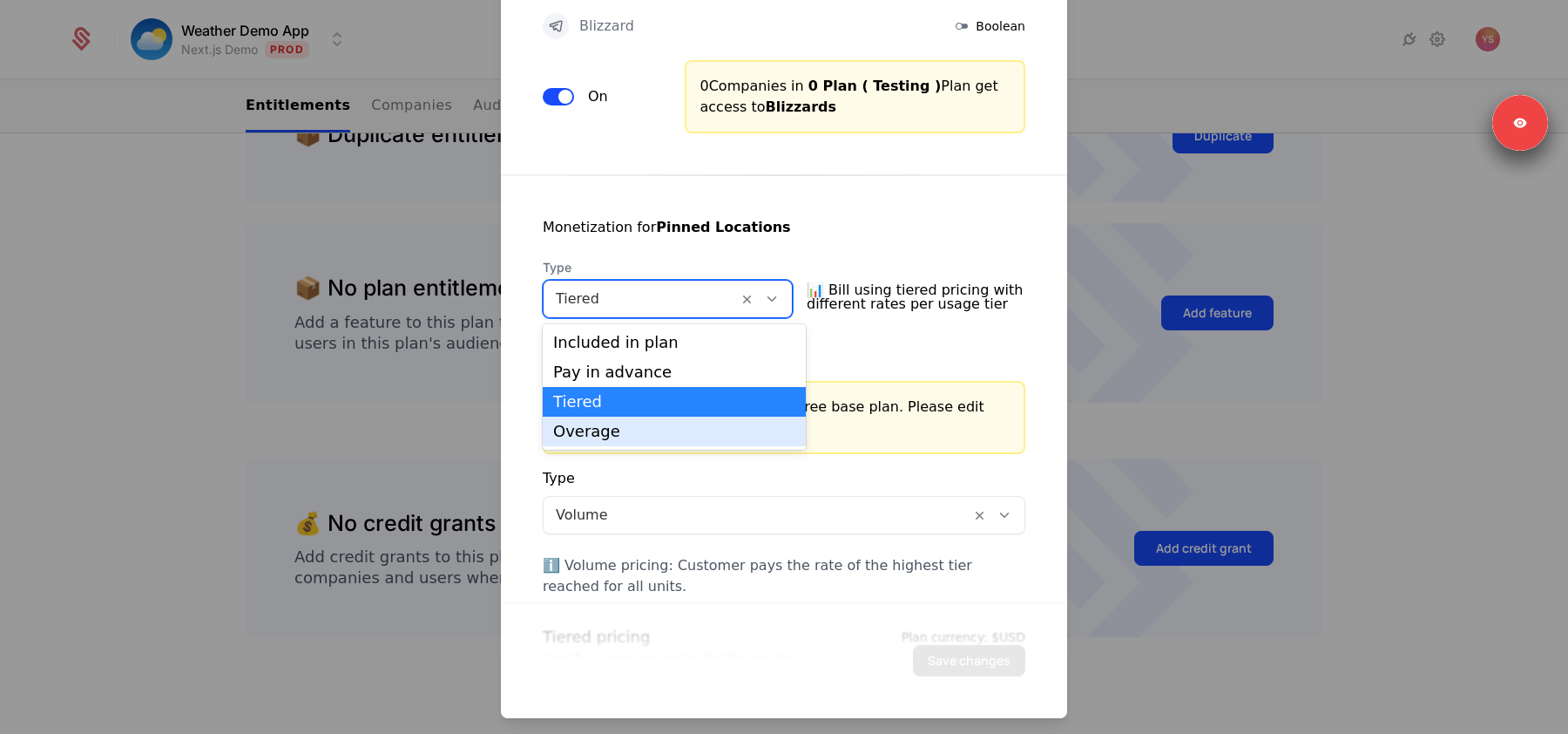
click at [631, 430] on div "Overage" at bounding box center [674, 431] width 242 height 16
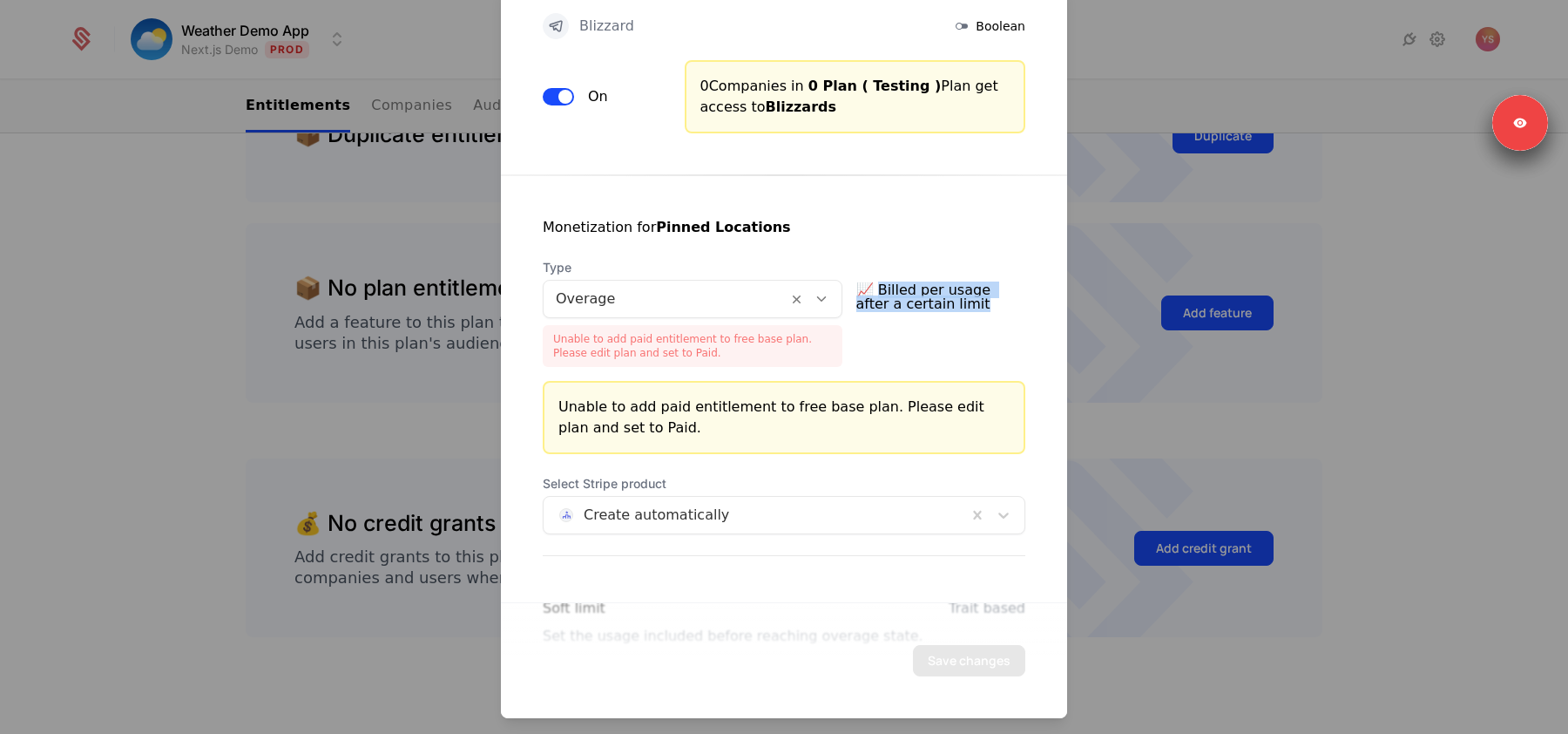
drag, startPoint x: 958, startPoint y: 306, endPoint x: 890, endPoint y: 290, distance: 69.9
click at [890, 290] on span "📈 Billed per usage after a certain limit" at bounding box center [940, 297] width 169 height 42
copy span "illed per usage after a certain limit"
click at [656, 288] on div at bounding box center [664, 299] width 220 height 24
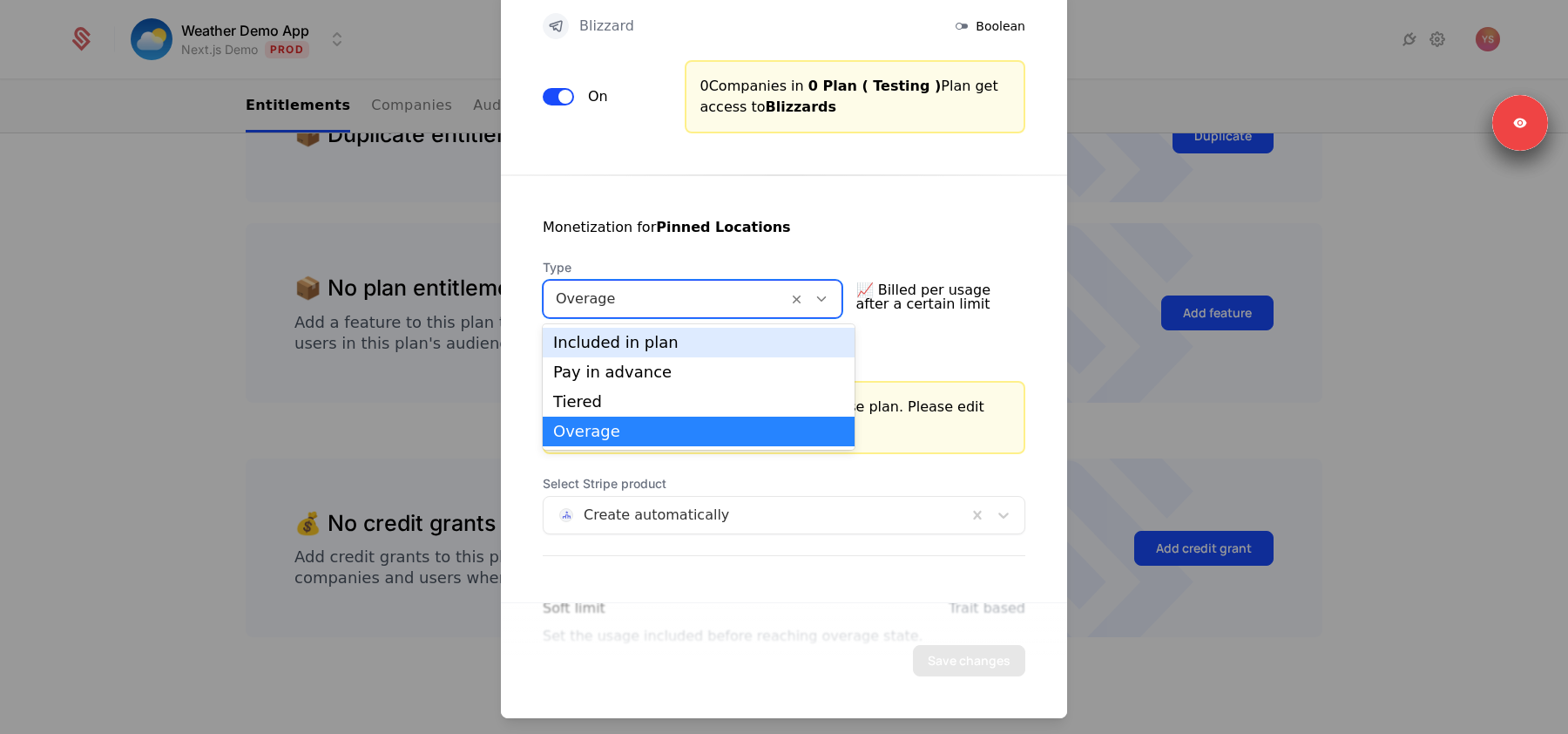
click at [639, 337] on div "Included in plan" at bounding box center [699, 343] width 291 height 16
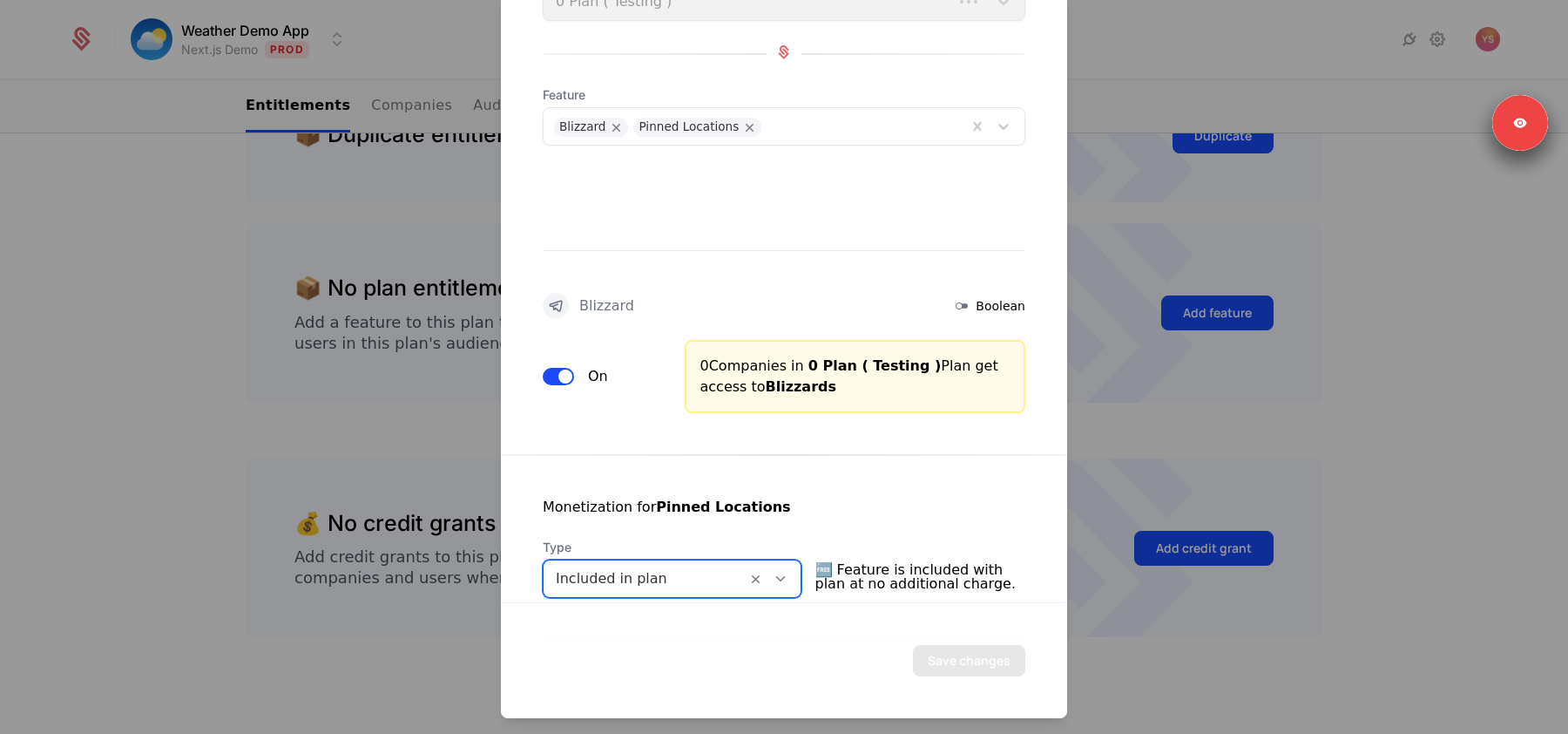
scroll to position [23, 0]
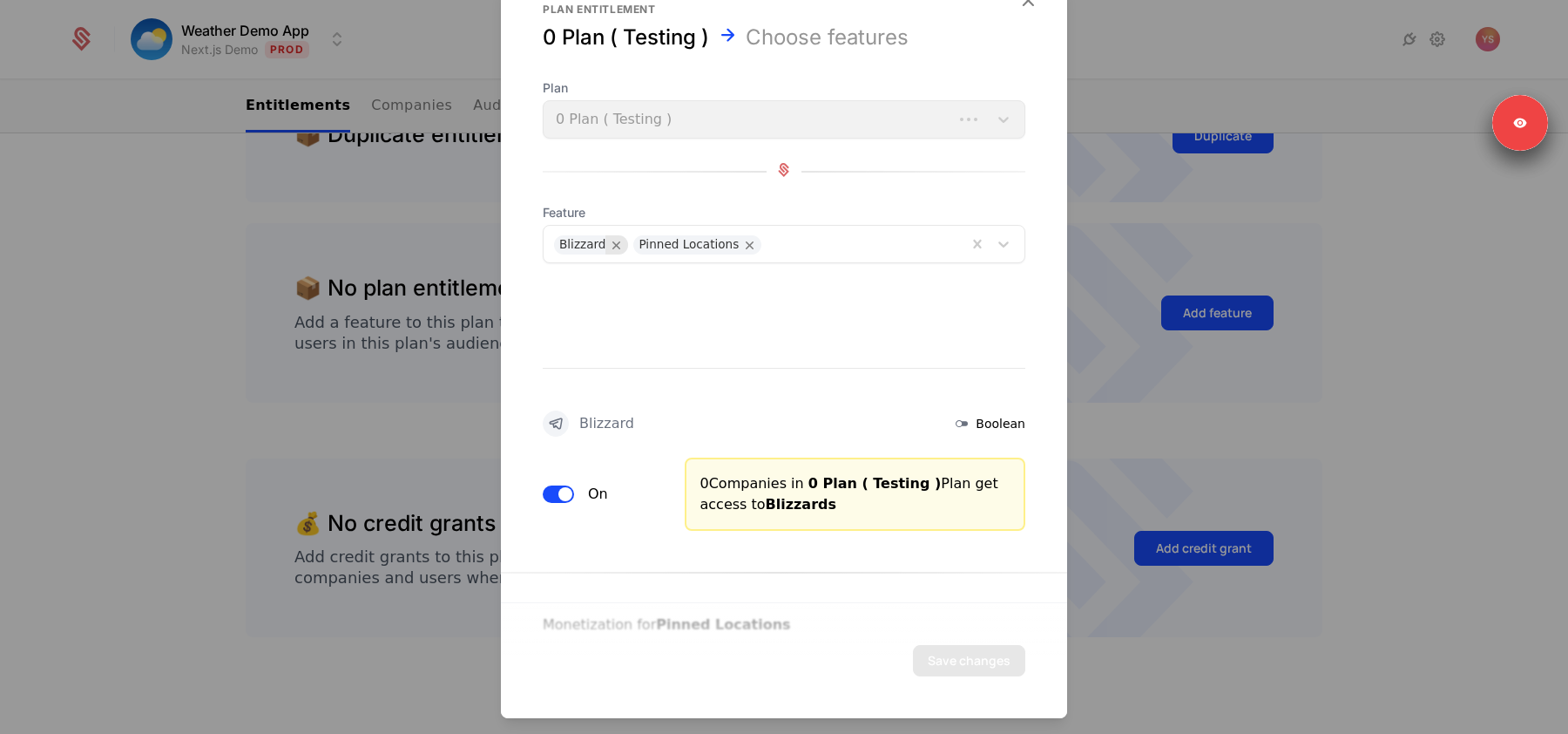
click at [614, 237] on icon "Remove Blizzard" at bounding box center [617, 245] width 16 height 16
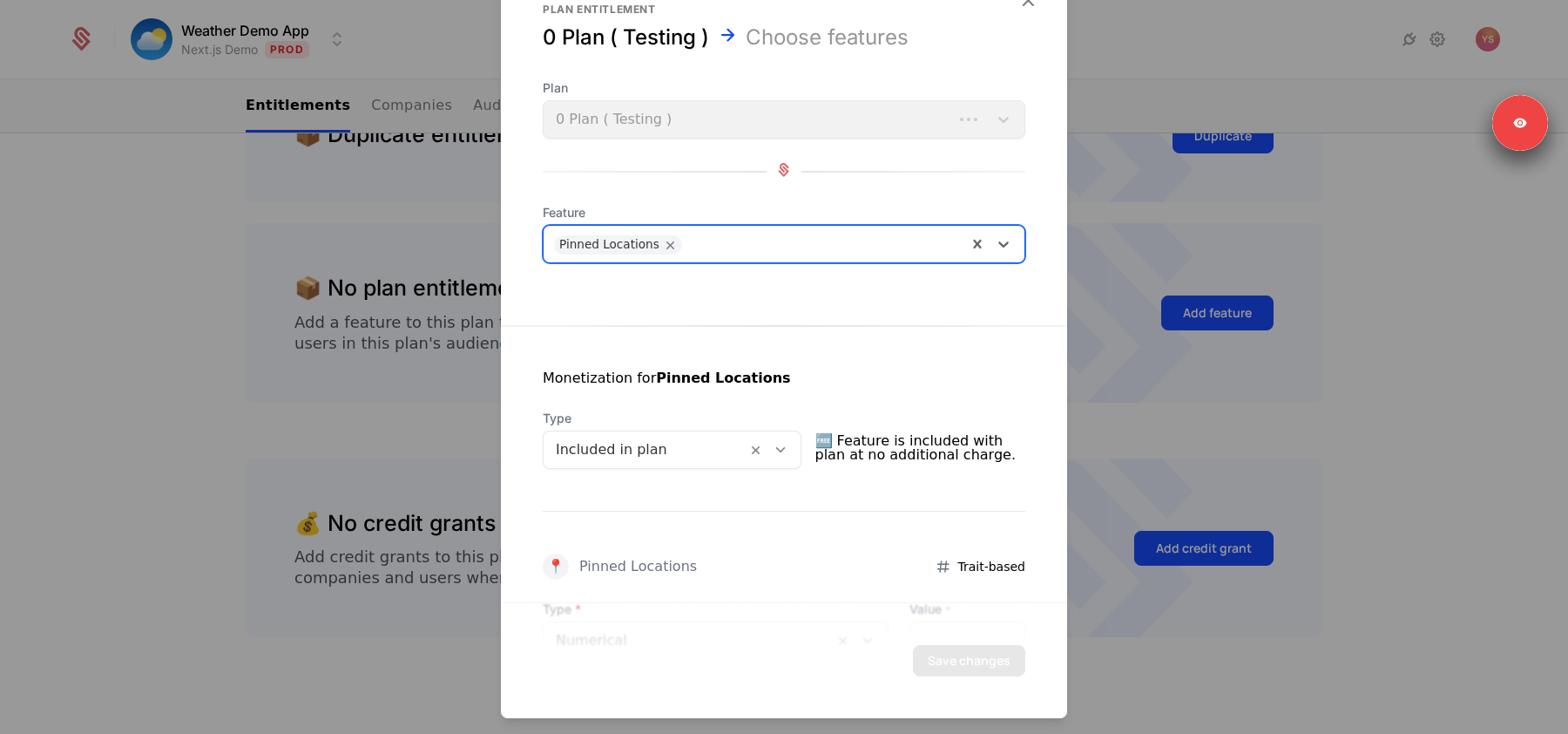
scroll to position [175, 0]
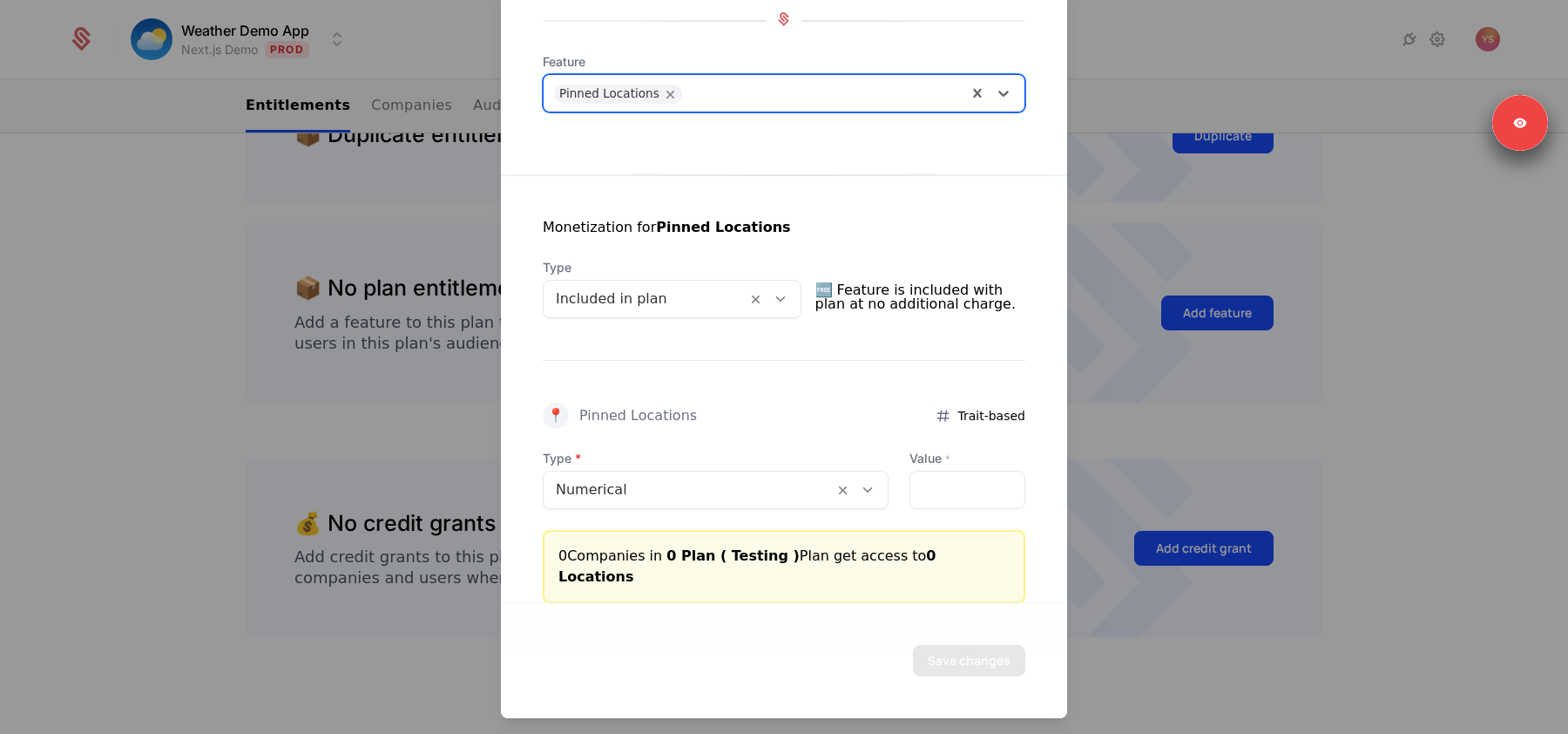
click at [685, 284] on div "Included in plan" at bounding box center [645, 299] width 203 height 31
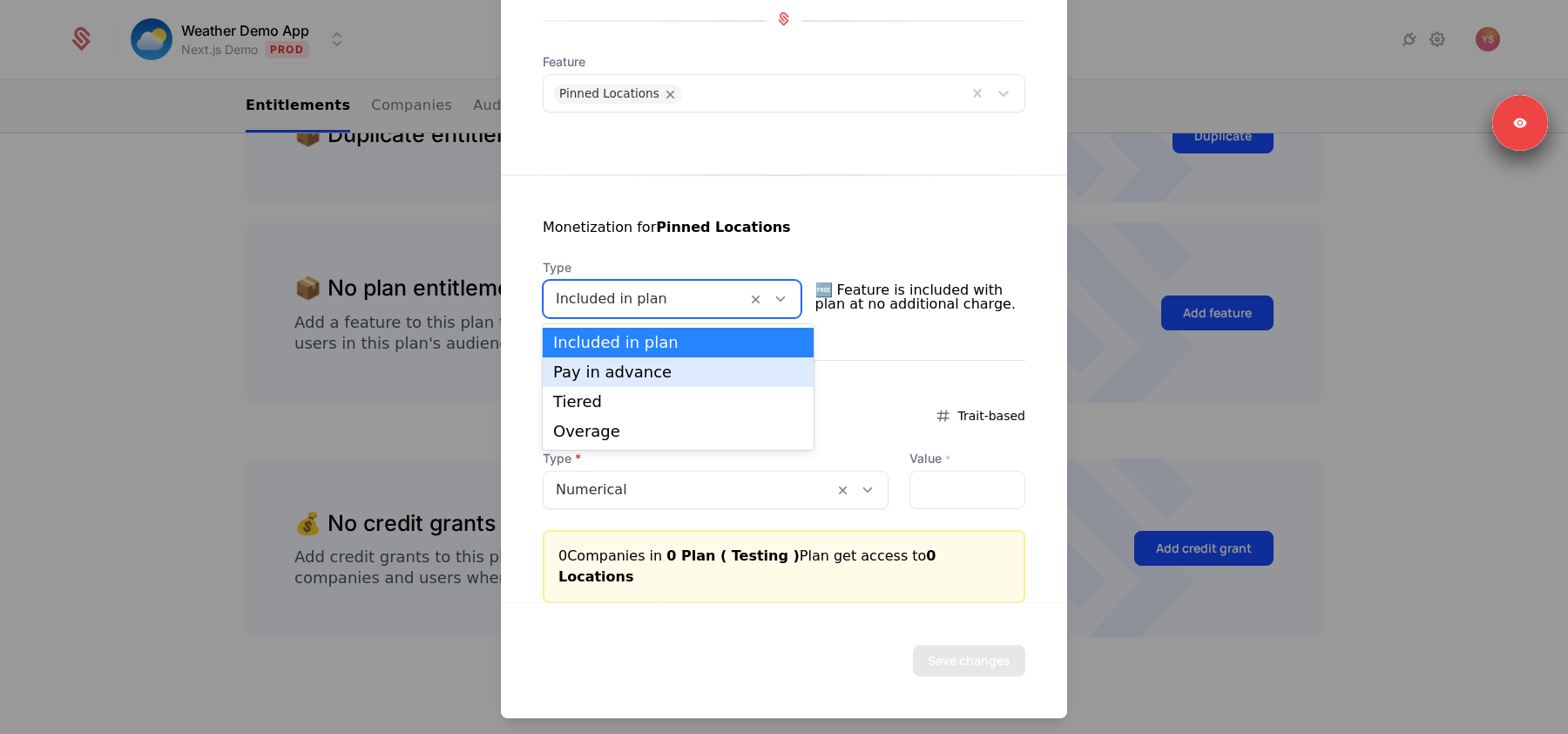
click at [651, 377] on div "Pay in advance" at bounding box center [678, 372] width 250 height 16
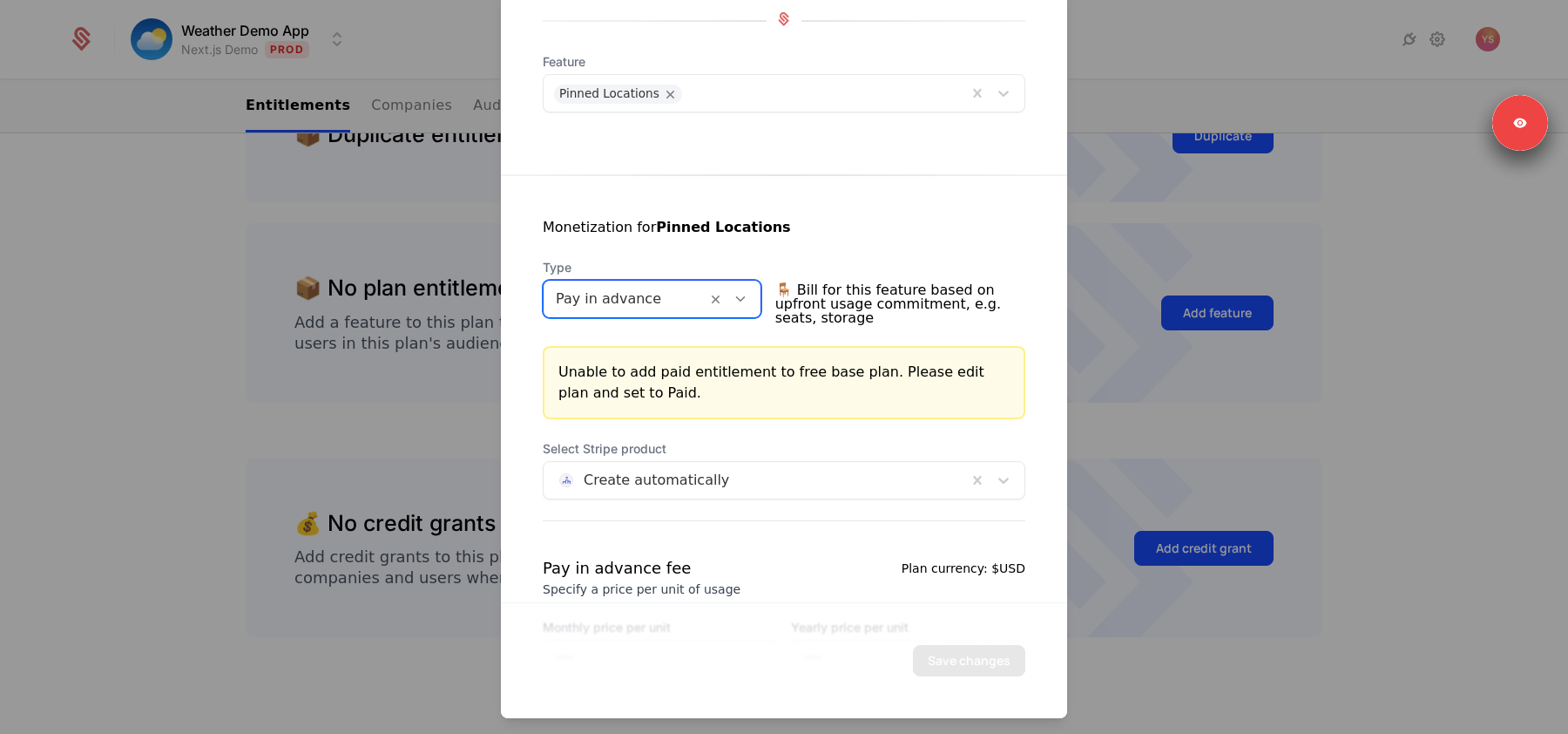
click at [682, 287] on div at bounding box center [624, 299] width 139 height 24
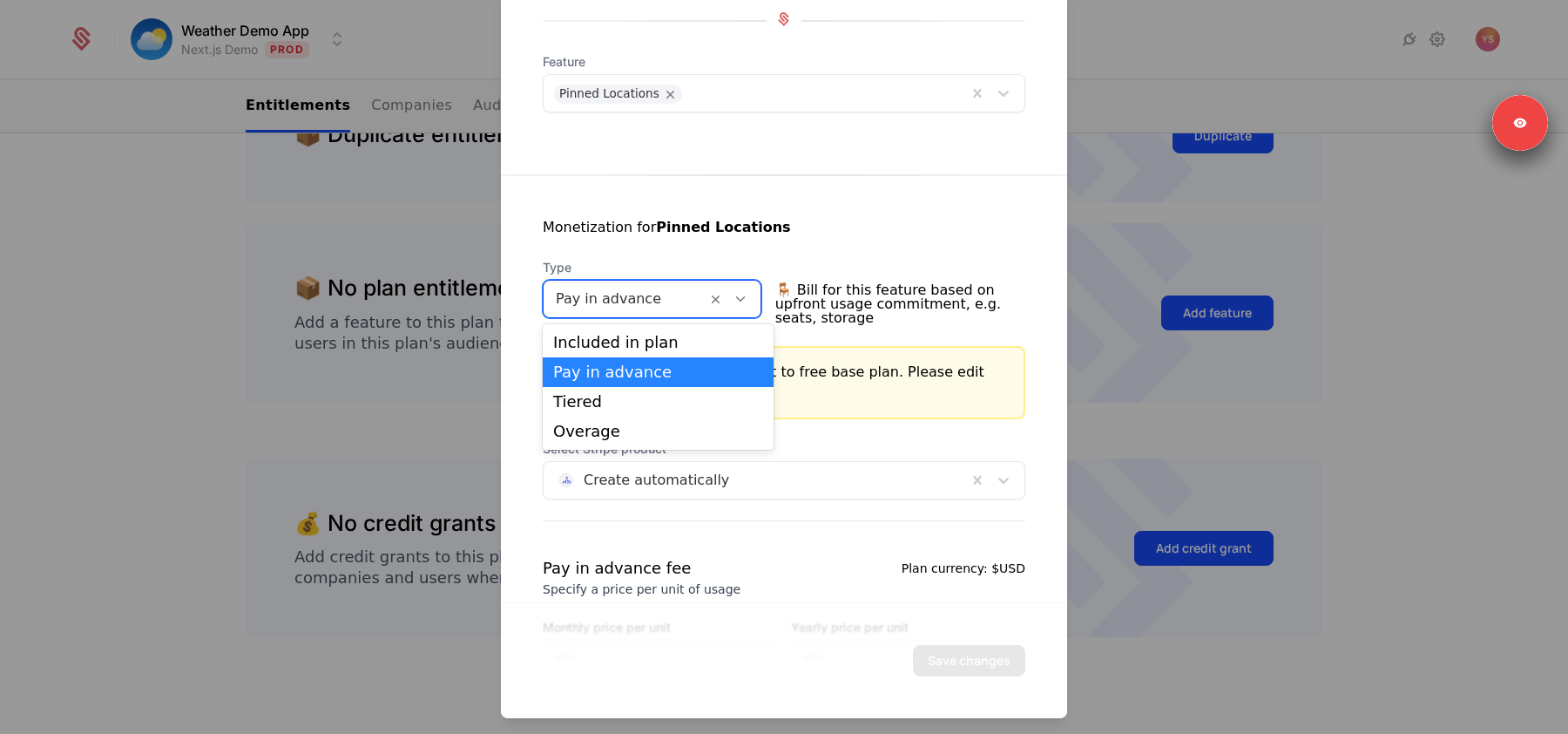
click at [880, 410] on div "Unable to add paid entitlement to free base plan. Please edit plan and set to P…" at bounding box center [784, 382] width 483 height 73
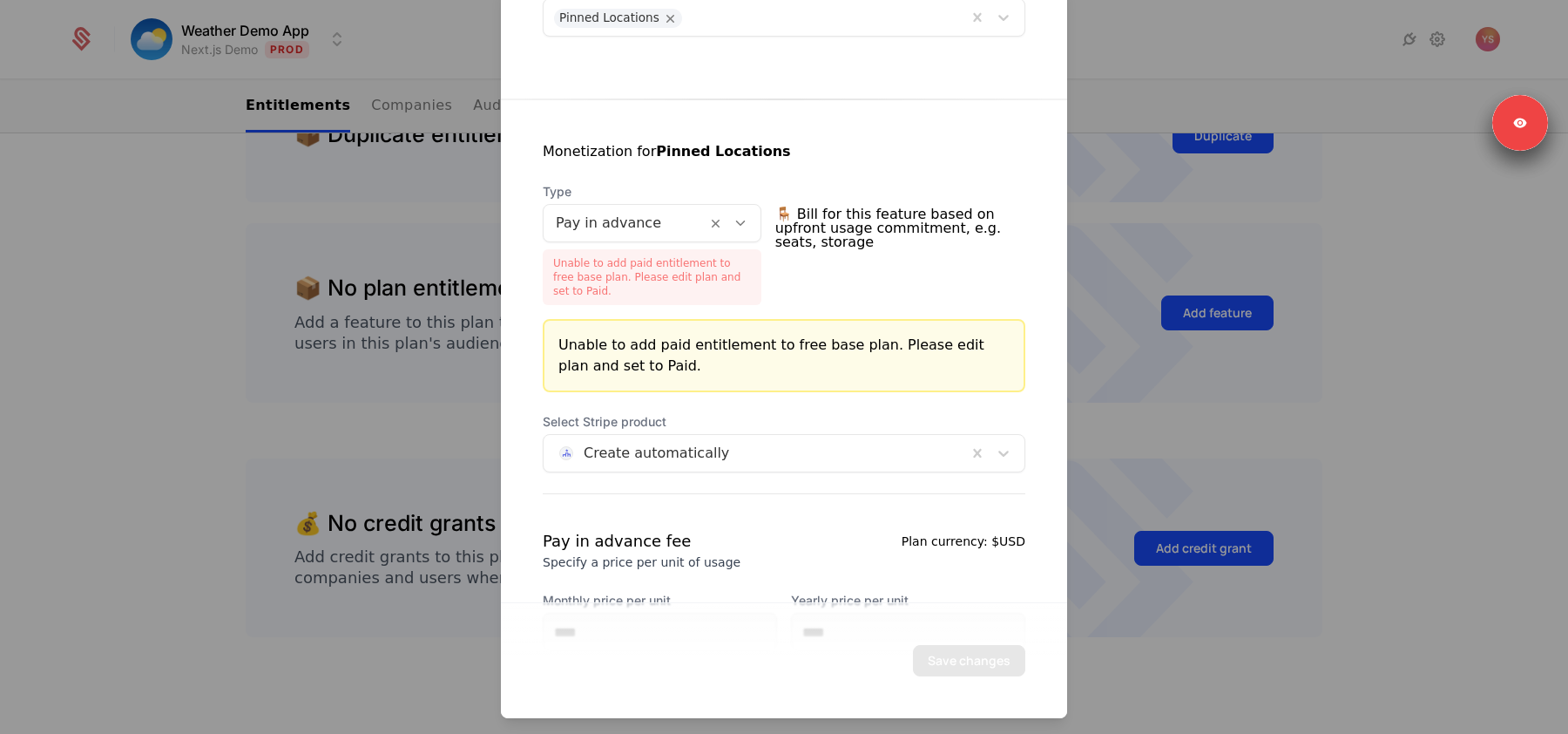
scroll to position [264, 0]
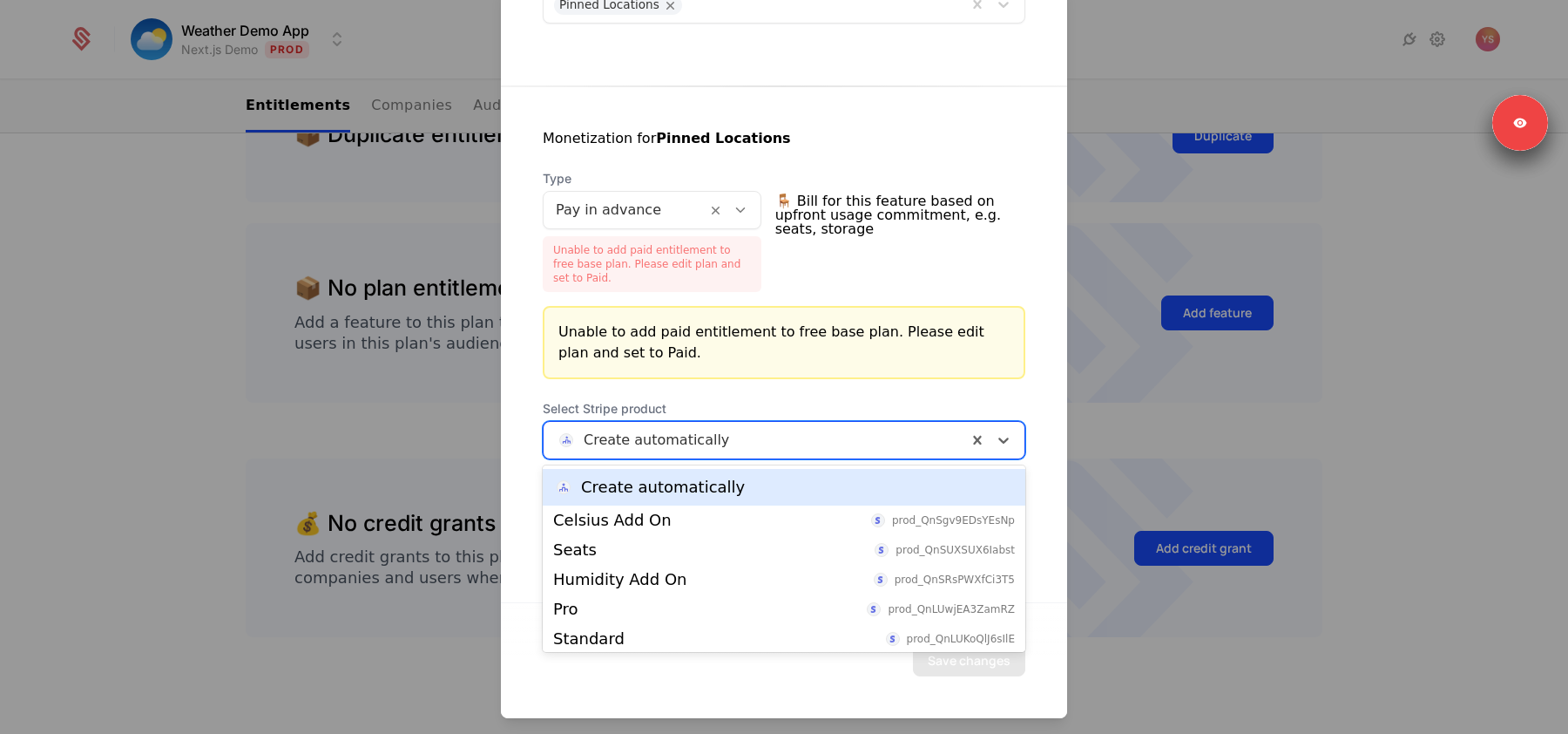
click at [783, 428] on div at bounding box center [754, 439] width 399 height 24
click at [792, 368] on div "Unable to add paid entitlement to free base plan. Please edit plan and set to P…" at bounding box center [784, 342] width 483 height 73
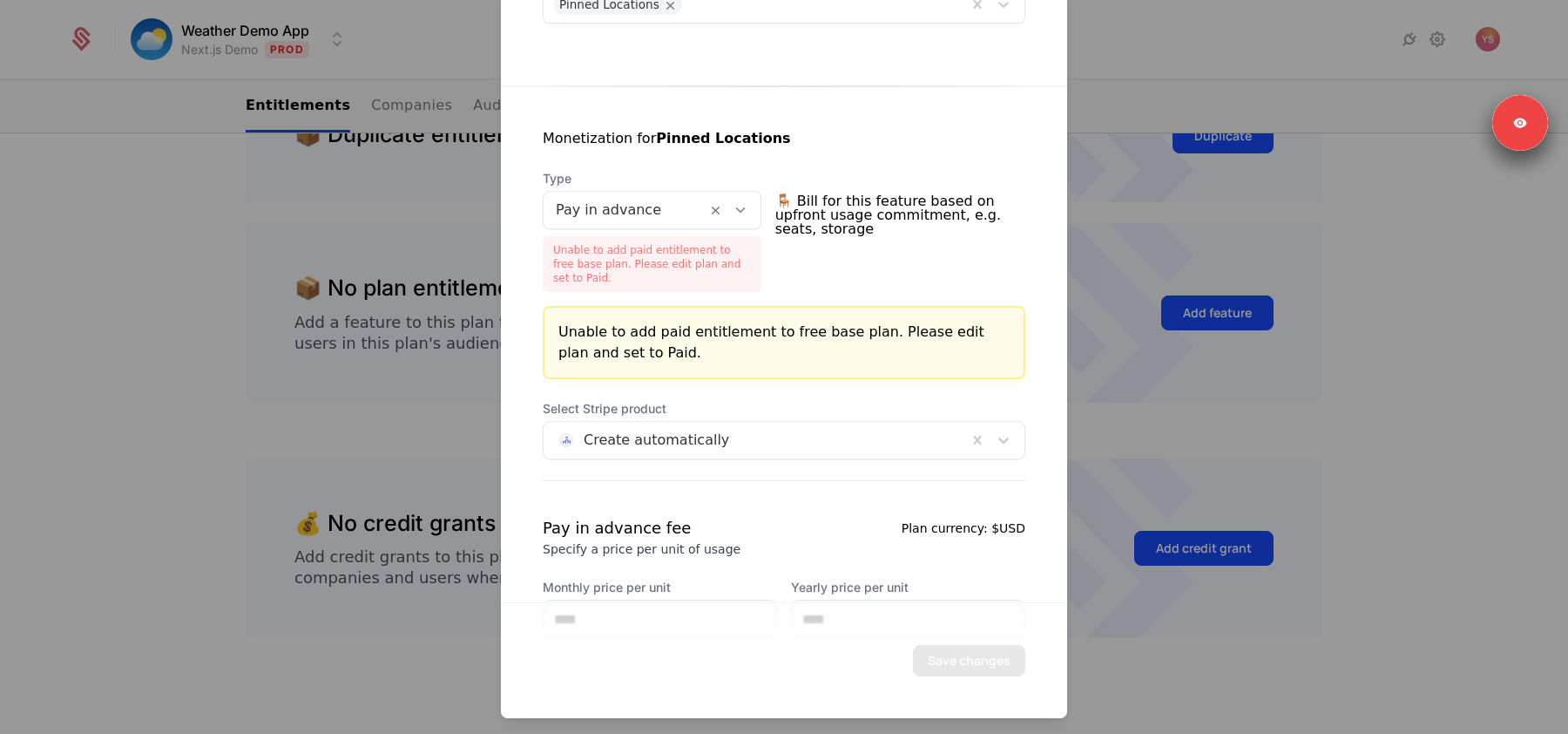
click at [678, 207] on div at bounding box center [624, 210] width 139 height 24
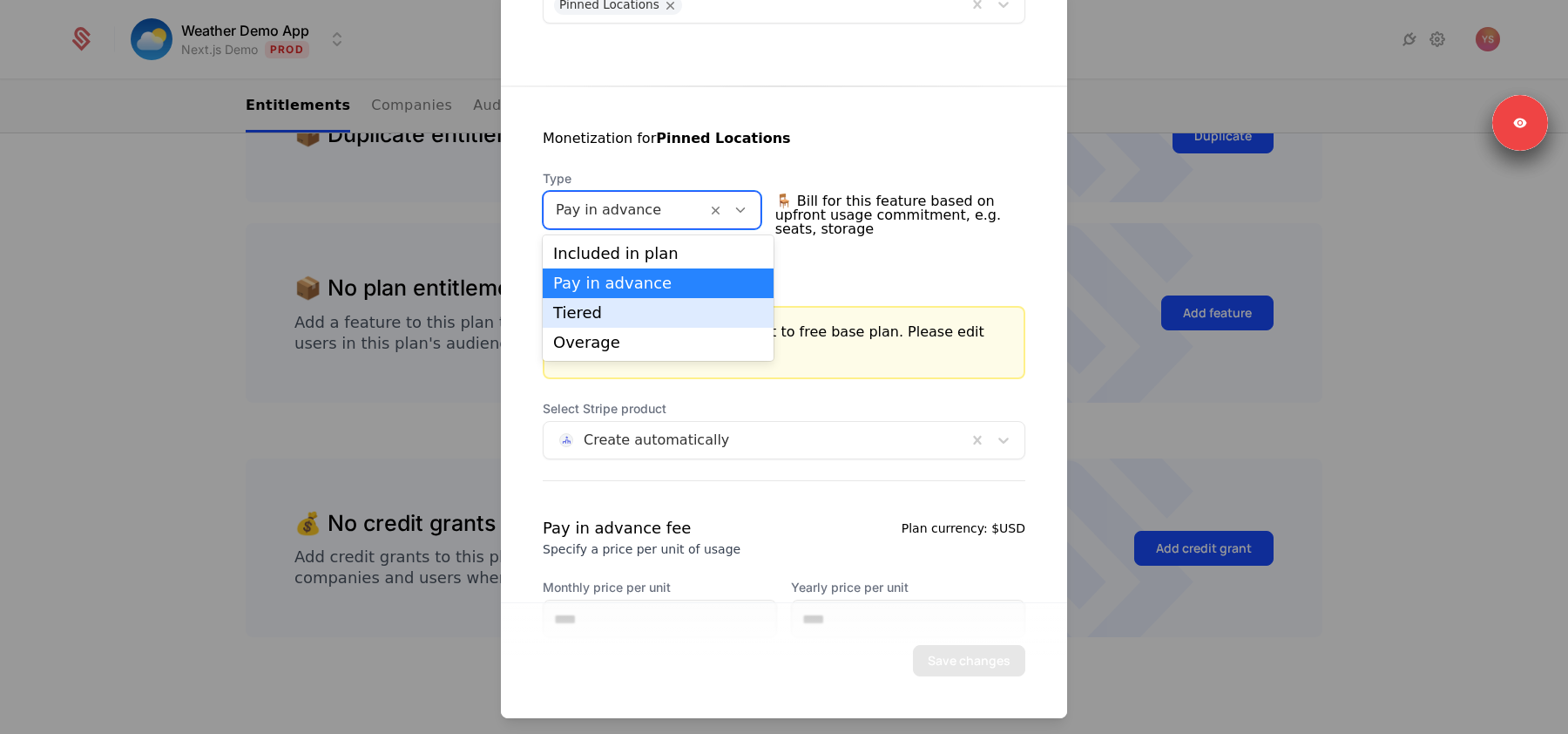
click at [654, 306] on div "Tiered" at bounding box center [658, 312] width 210 height 16
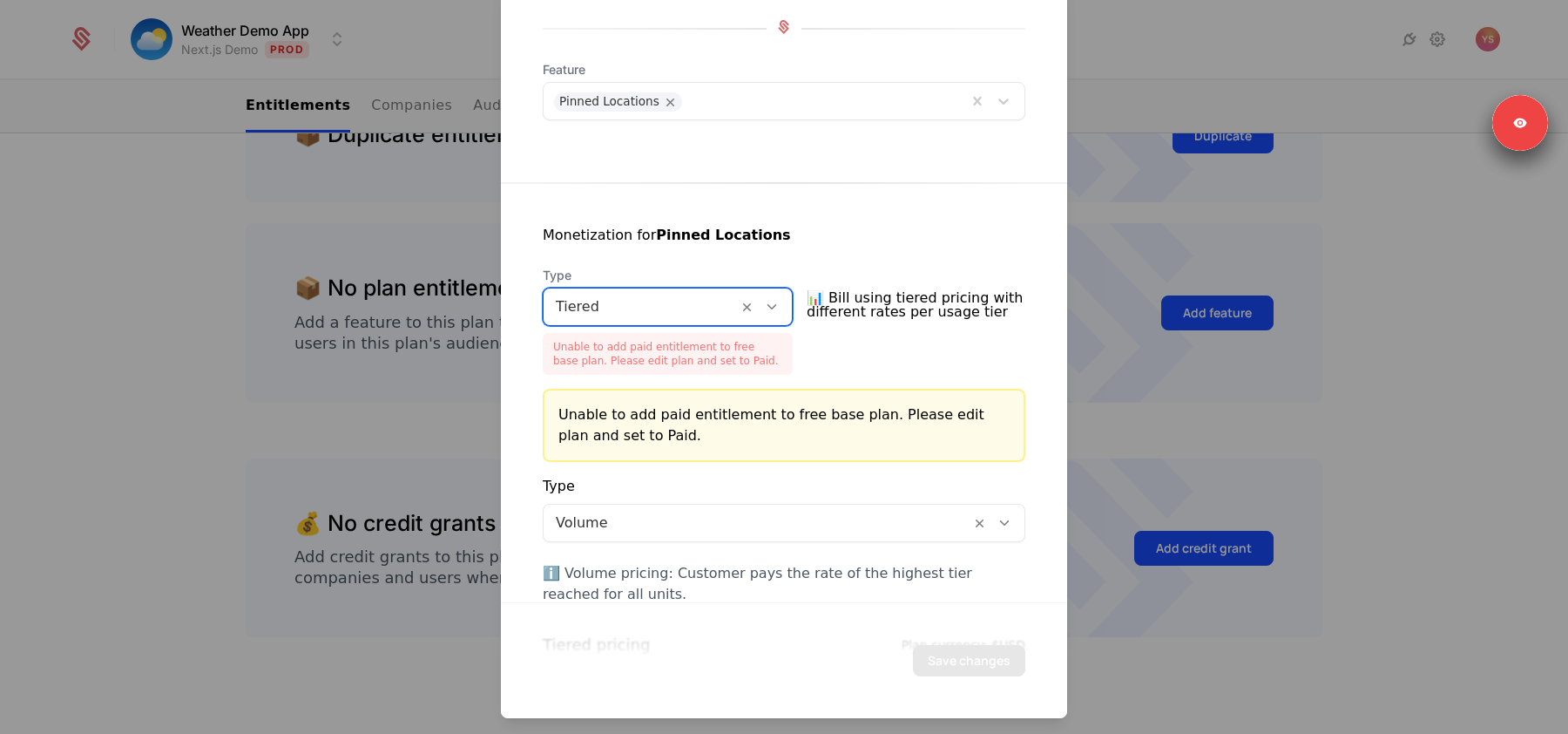
scroll to position [96, 0]
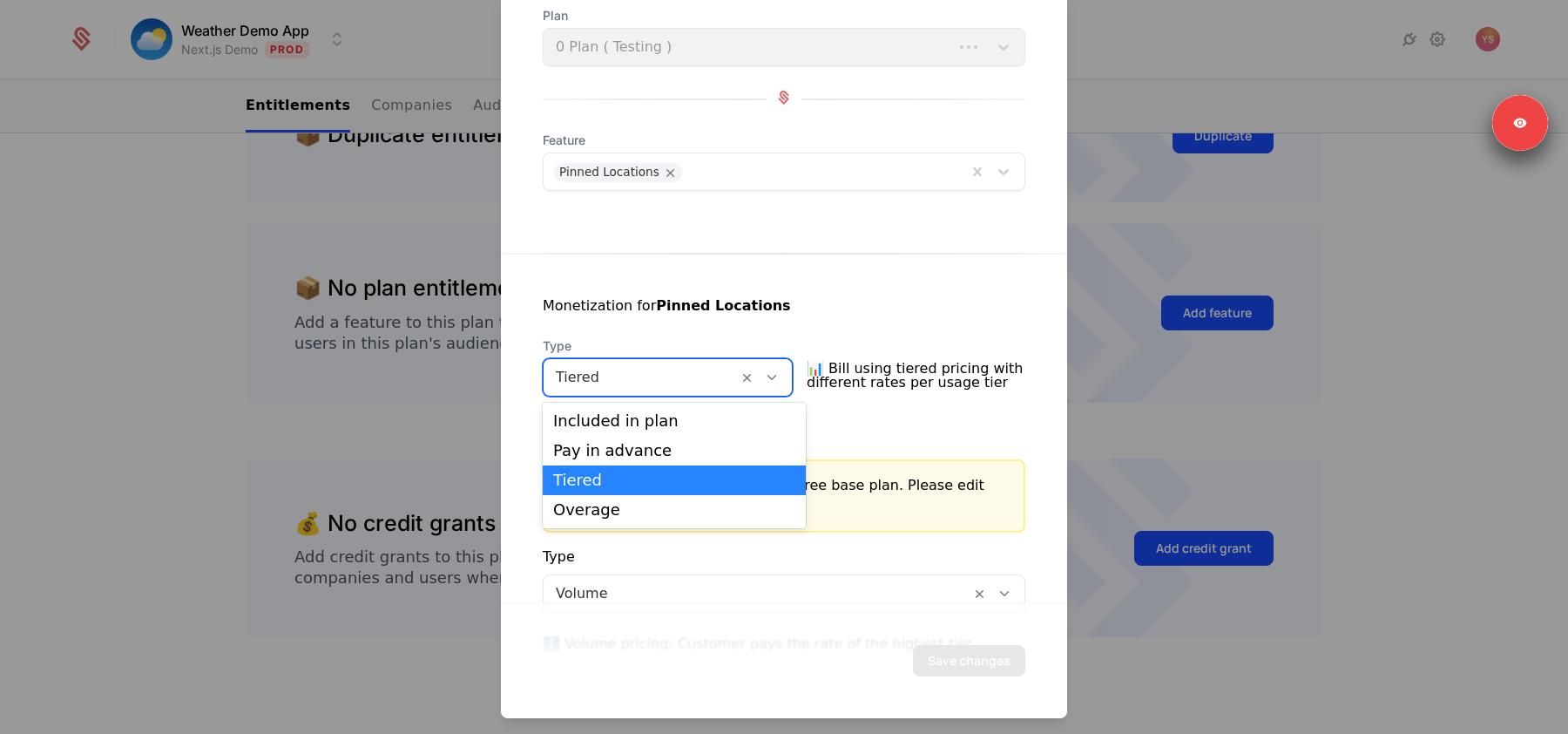
click at [643, 379] on div at bounding box center [640, 377] width 170 height 24
click at [618, 516] on div "Overage" at bounding box center [674, 510] width 242 height 16
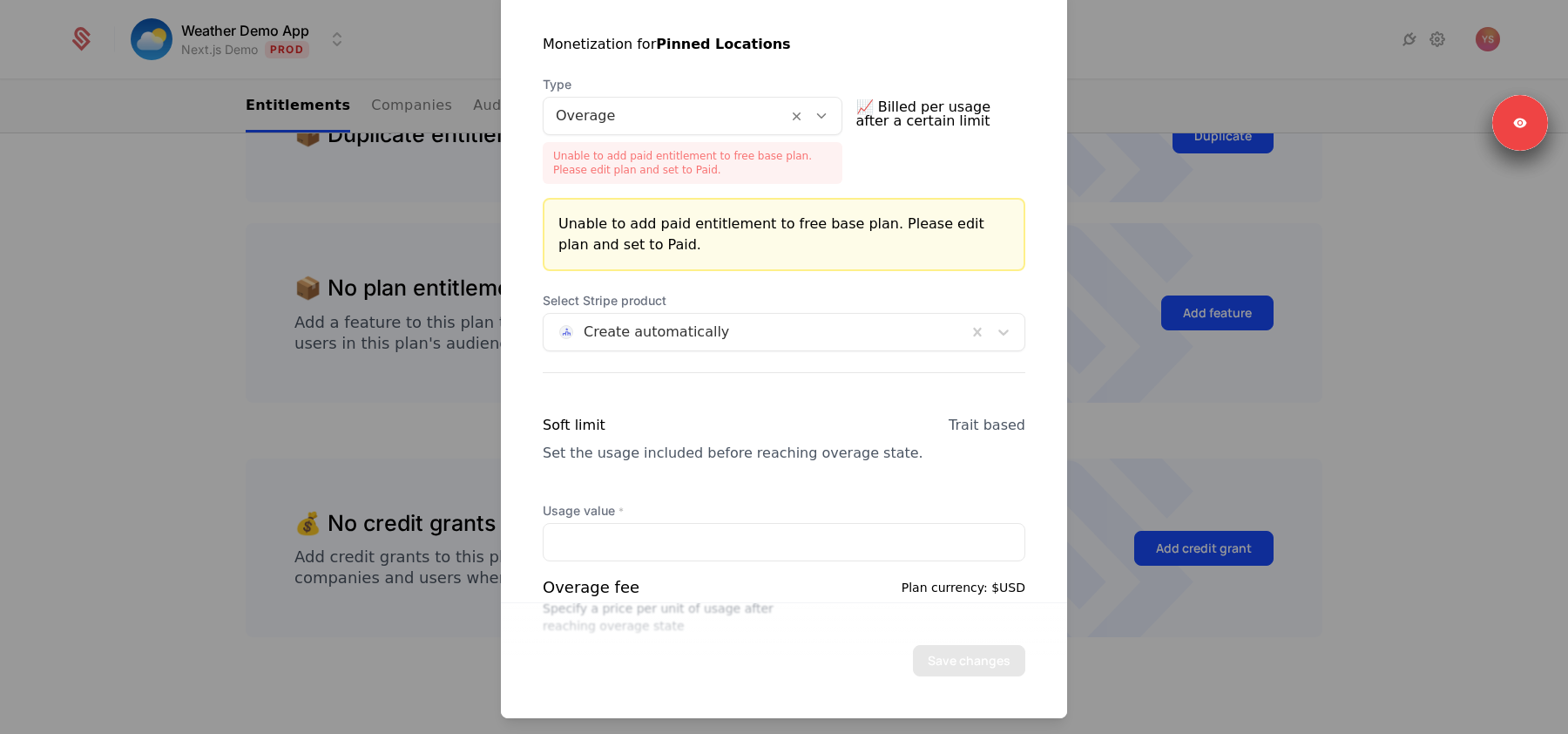
scroll to position [331, 0]
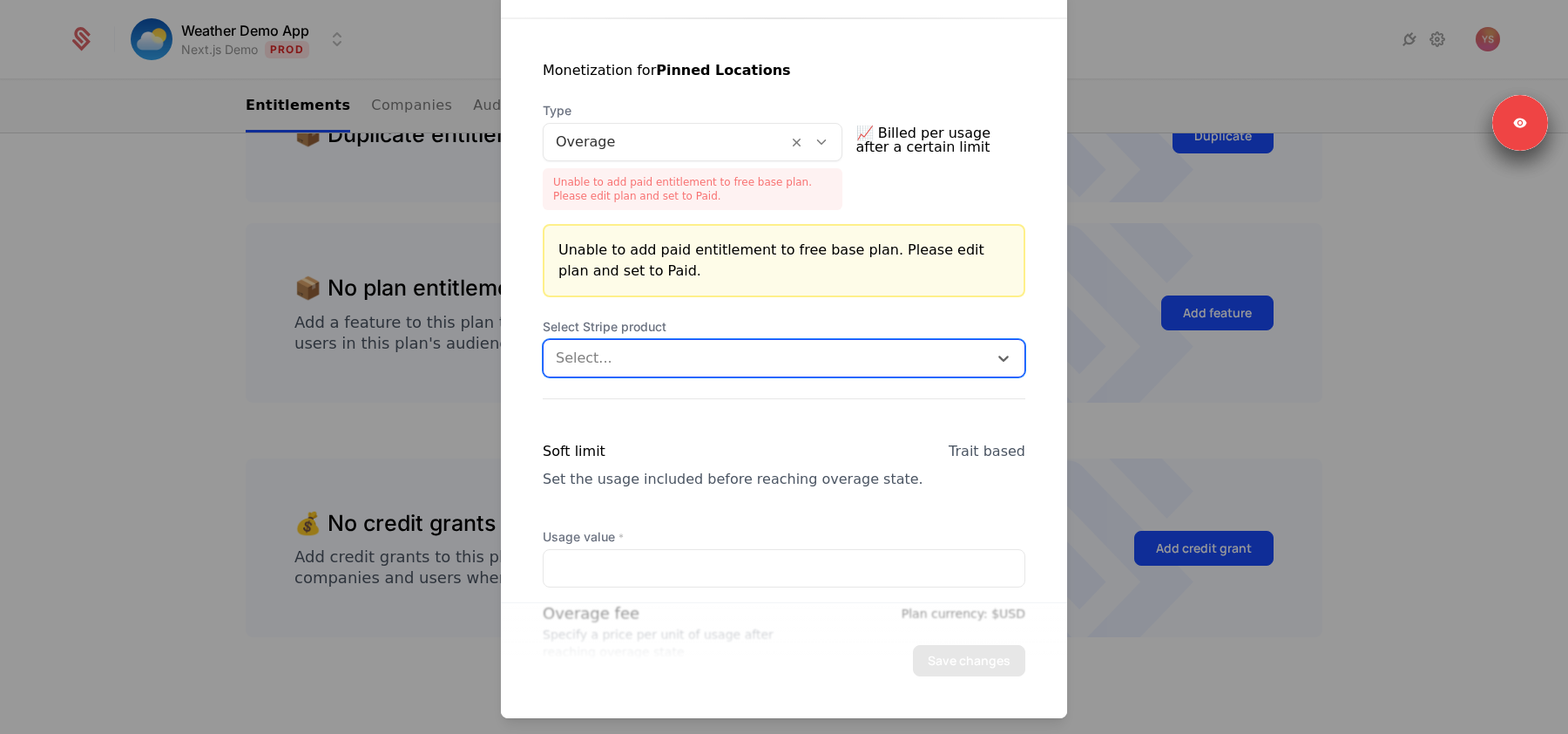
click at [759, 144] on div at bounding box center [664, 142] width 220 height 24
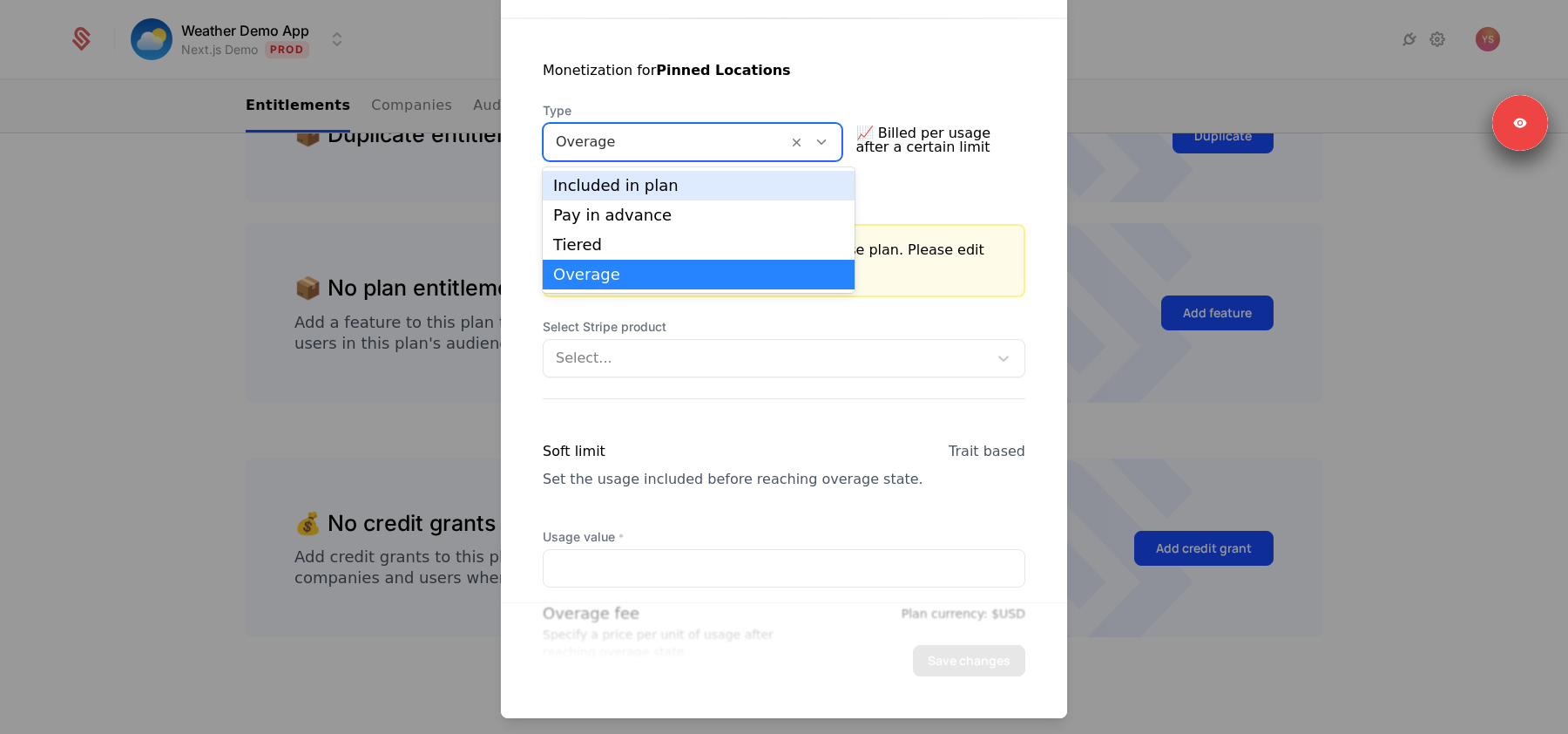
click at [719, 186] on div "Included in plan" at bounding box center [699, 185] width 291 height 16
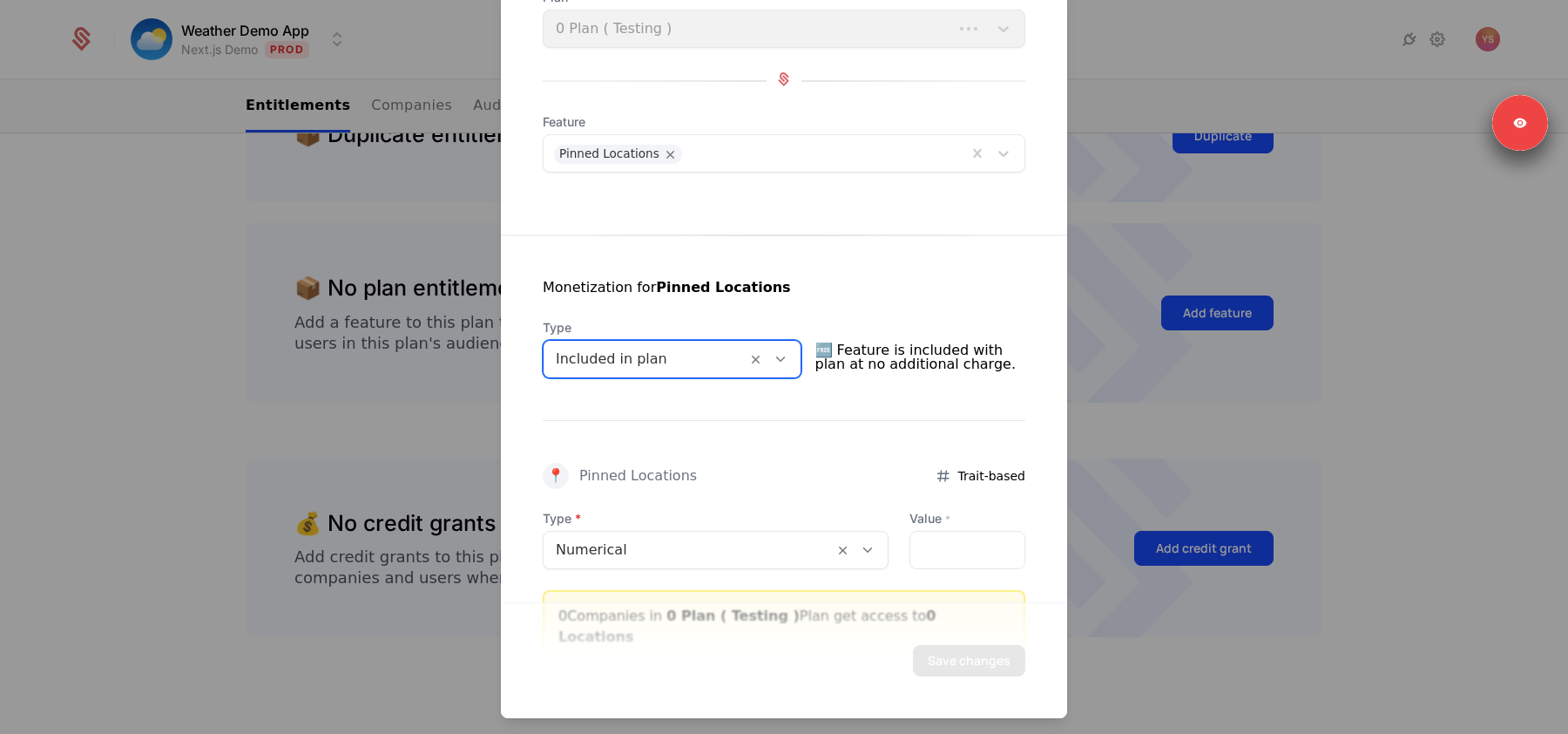
scroll to position [0, 0]
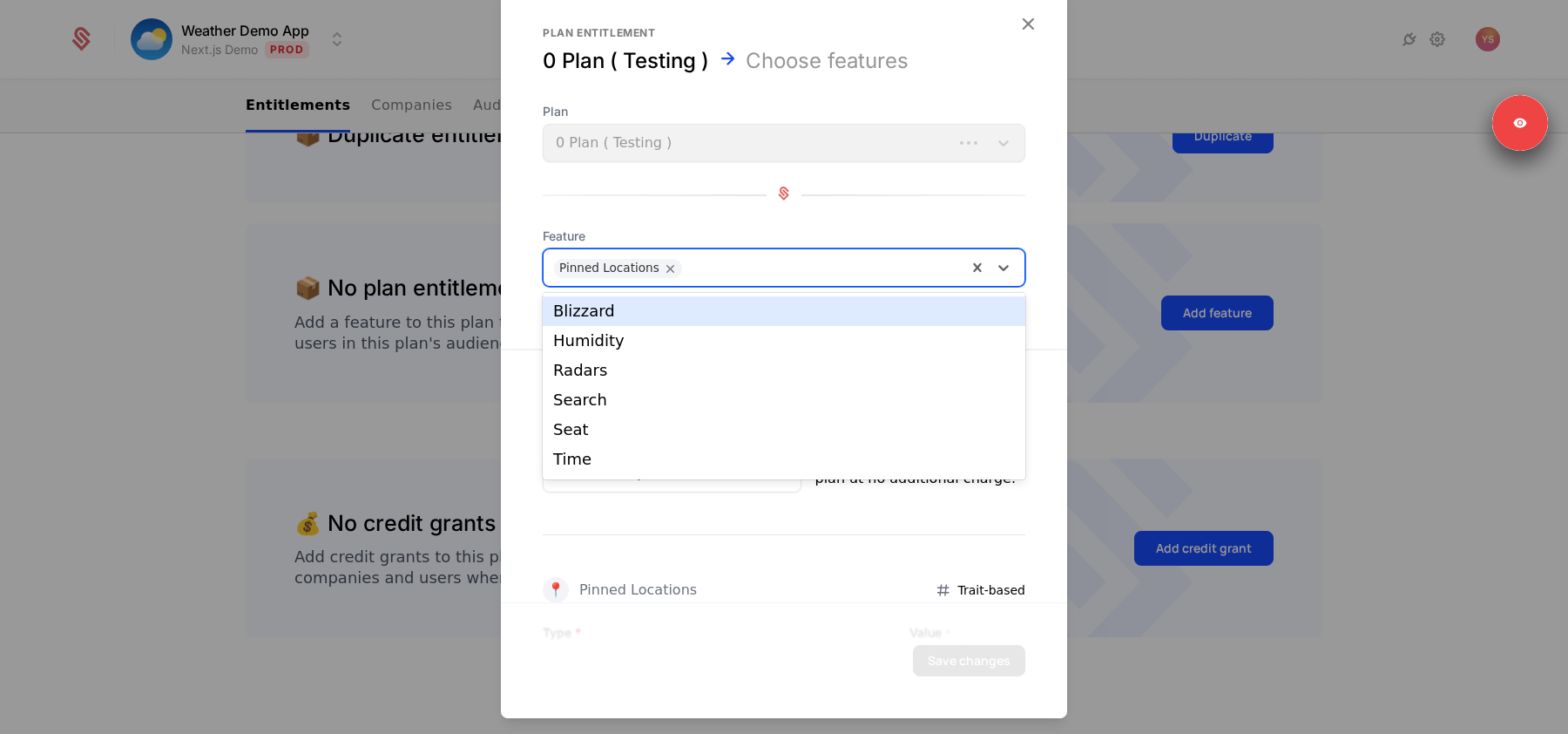
click at [812, 256] on div at bounding box center [824, 265] width 265 height 24
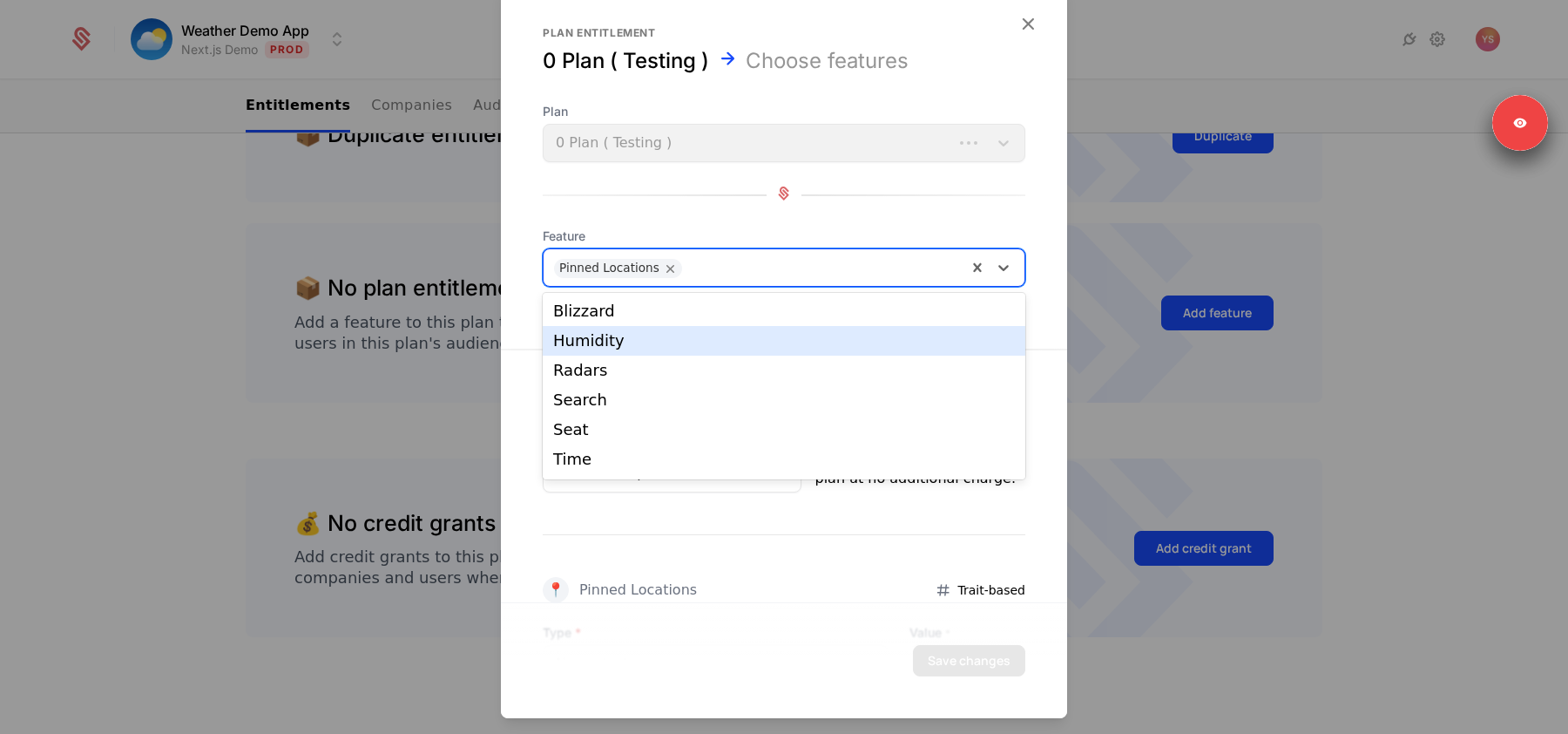
click at [775, 329] on div "Humidity" at bounding box center [784, 341] width 483 height 29
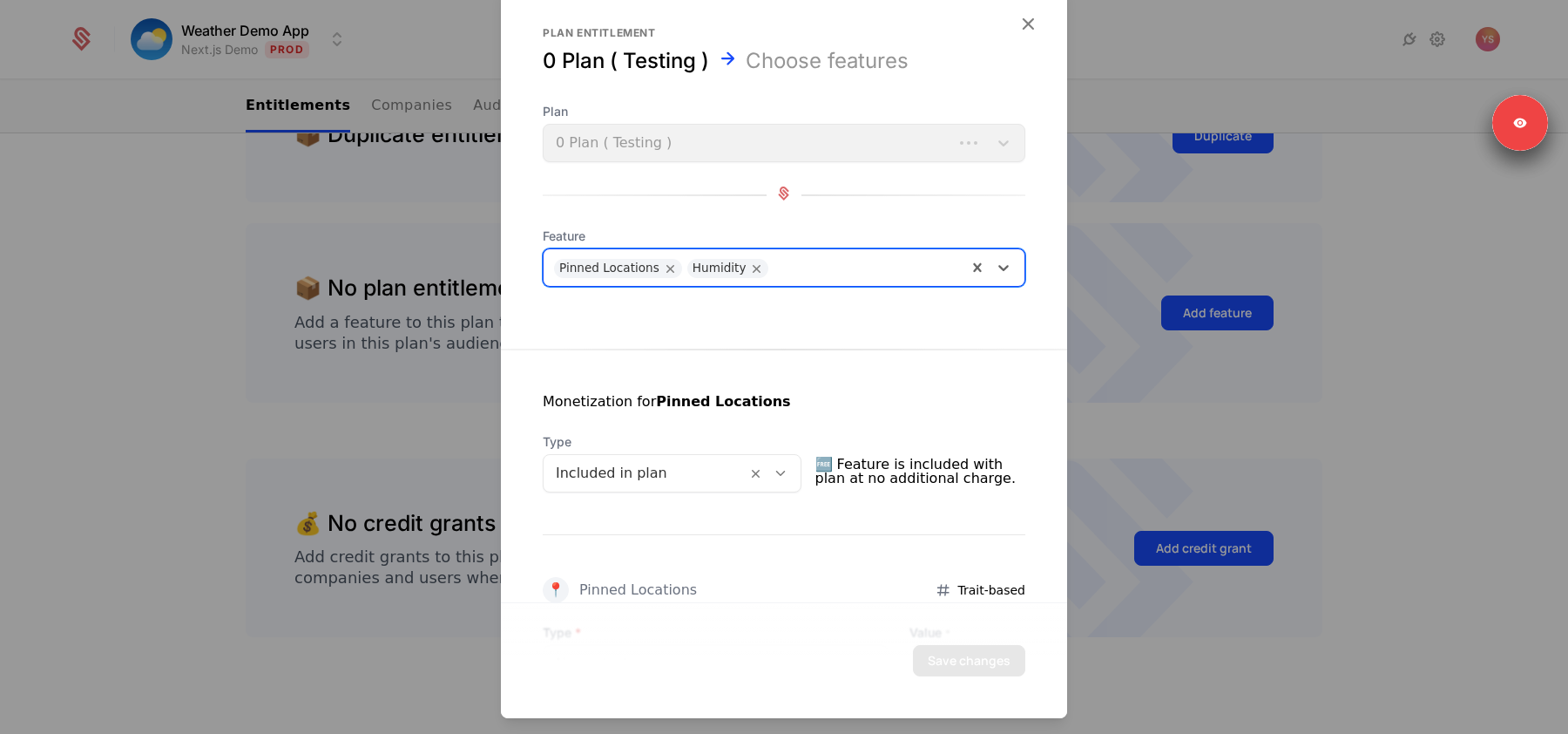
click at [845, 269] on div at bounding box center [866, 265] width 180 height 24
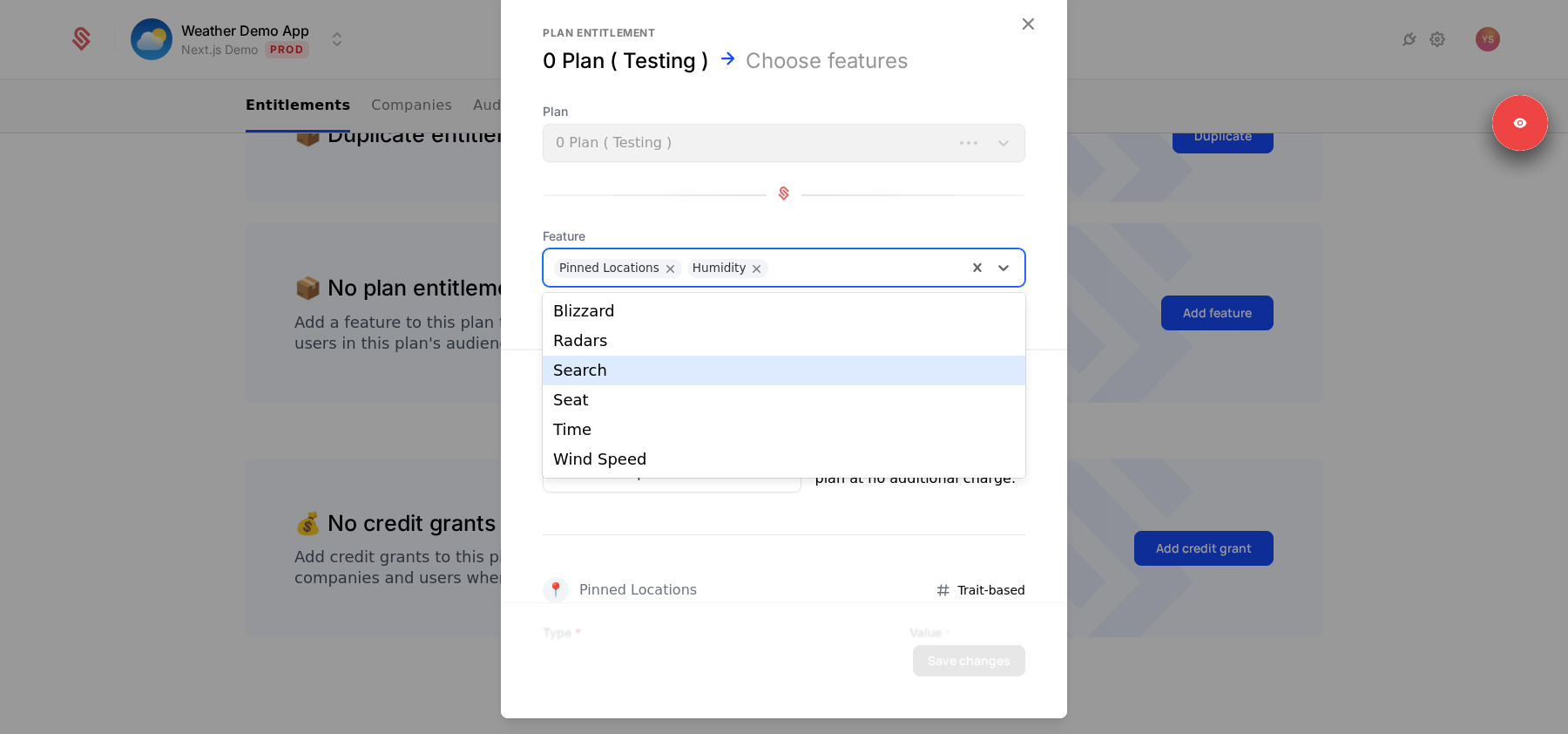
click at [776, 357] on div "Search" at bounding box center [784, 370] width 483 height 29
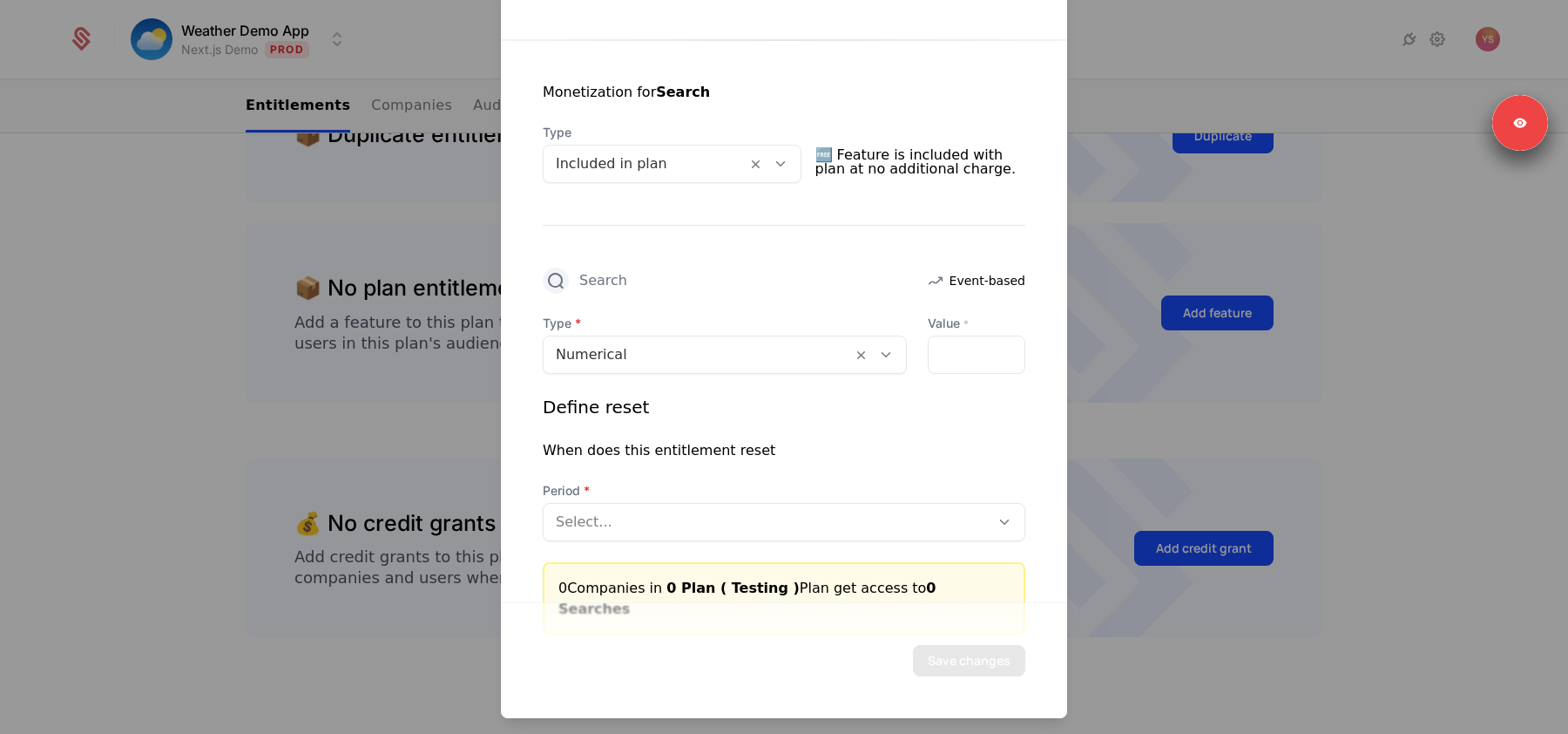
scroll to position [1037, 0]
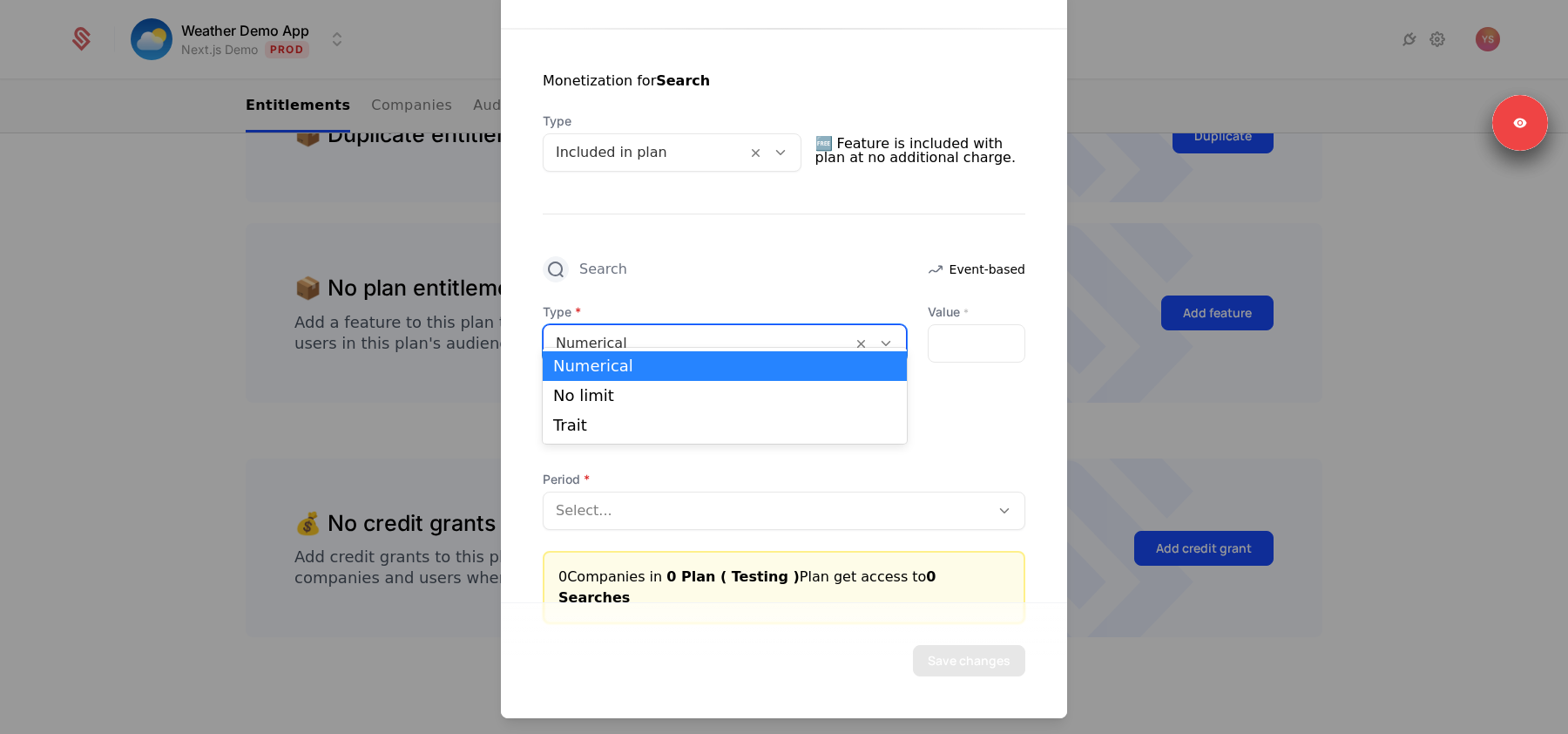
click at [718, 331] on div at bounding box center [697, 343] width 284 height 24
drag, startPoint x: 702, startPoint y: 379, endPoint x: 699, endPoint y: 387, distance: 8.5
click at [699, 387] on div "Numerical No limit Trait" at bounding box center [724, 395] width 364 height 96
click at [699, 387] on div "No limit" at bounding box center [725, 395] width 343 height 16
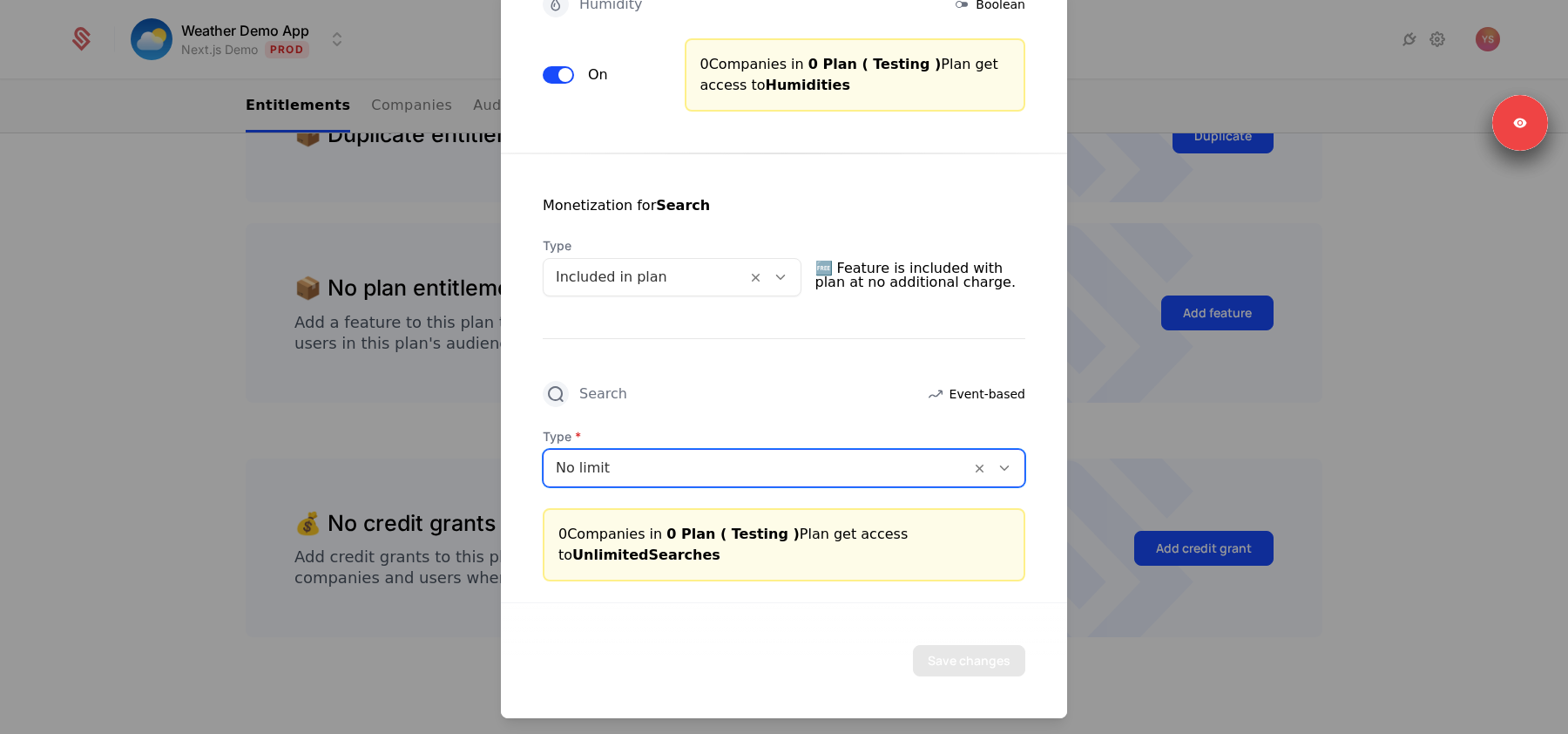
scroll to position [890, 0]
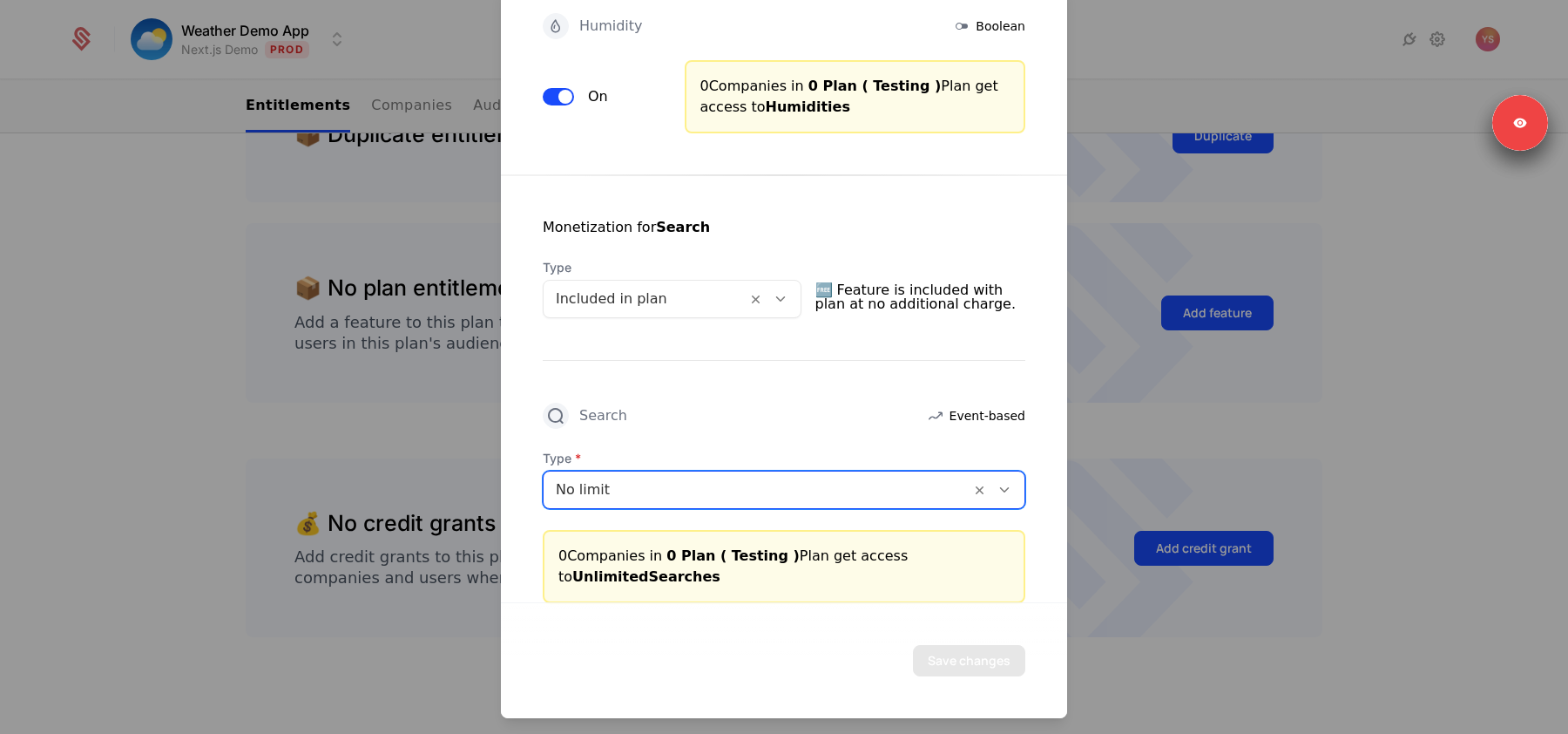
click at [669, 287] on div at bounding box center [644, 299] width 179 height 24
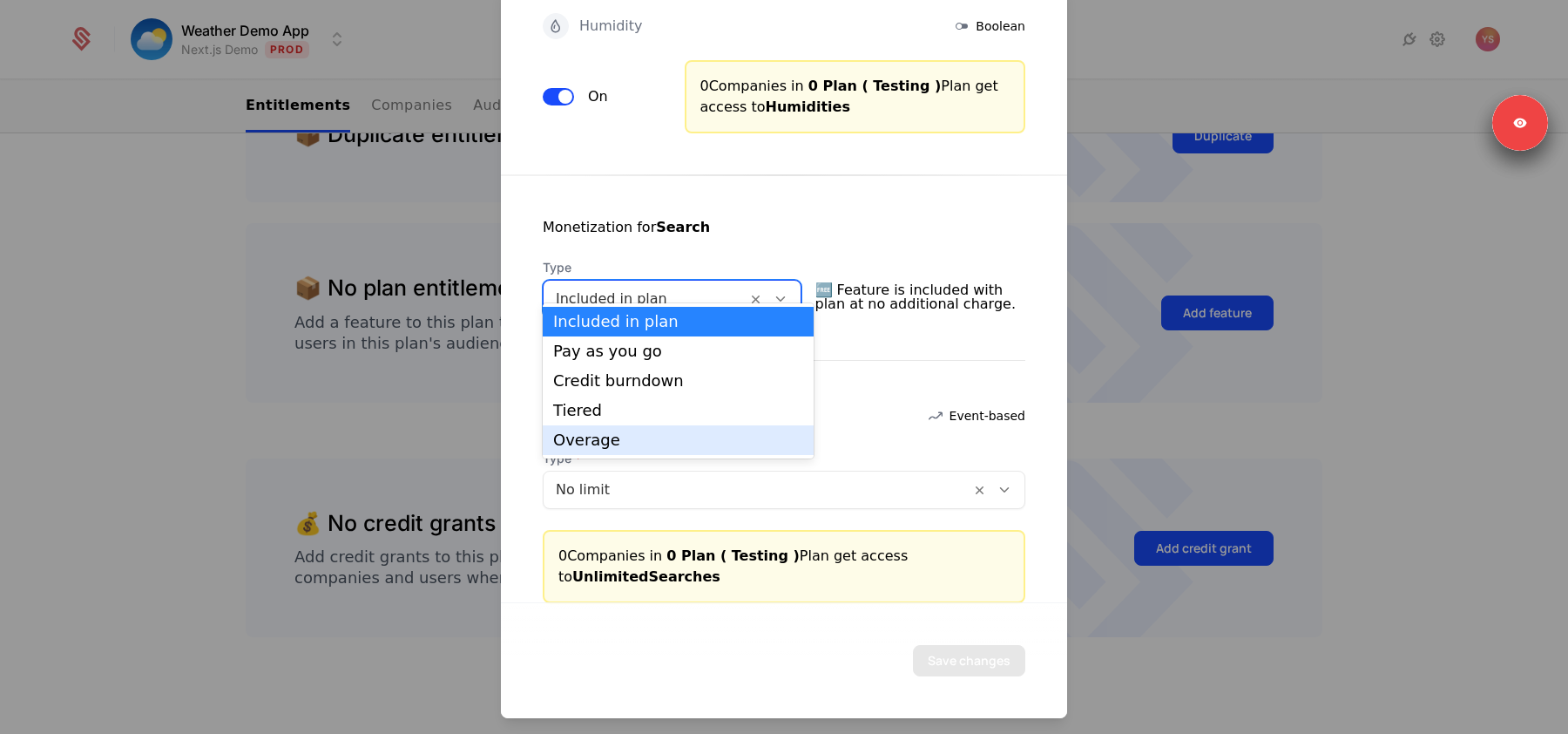
click at [634, 439] on div "Overage" at bounding box center [678, 440] width 250 height 16
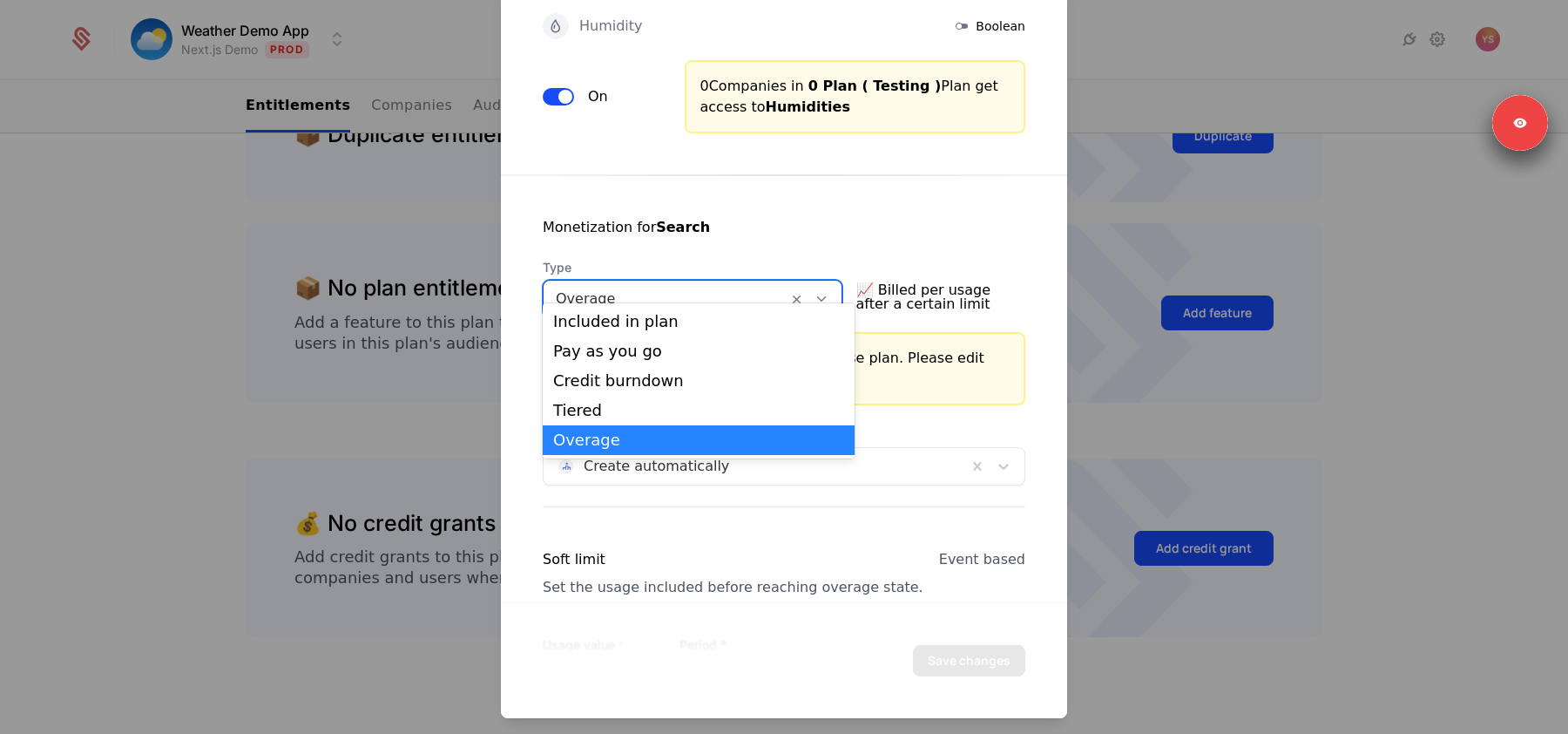
click at [701, 287] on div at bounding box center [664, 299] width 220 height 24
click at [665, 395] on div "Tiered" at bounding box center [699, 410] width 312 height 29
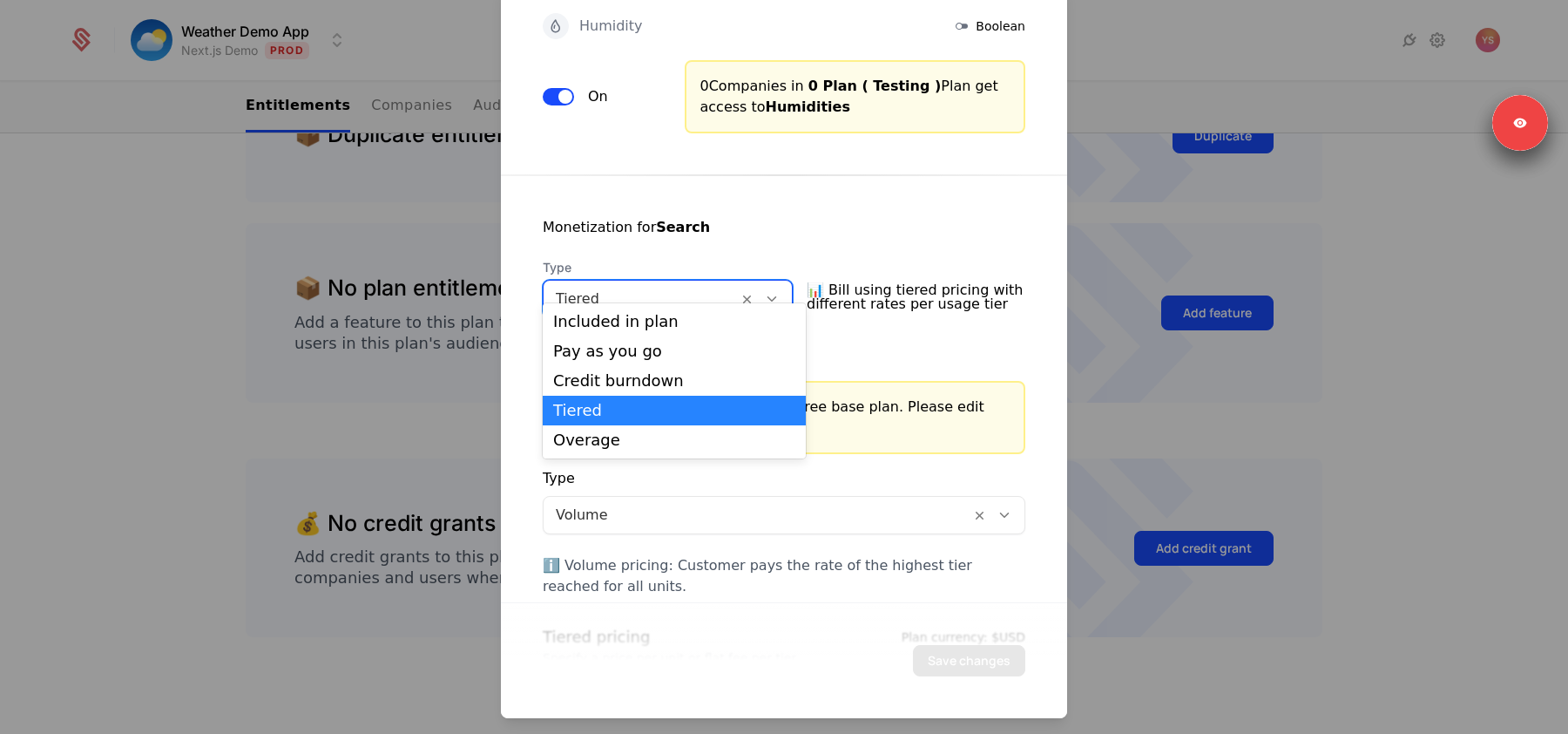
click at [623, 287] on div at bounding box center [640, 299] width 170 height 24
click at [605, 434] on div "Overage" at bounding box center [674, 440] width 242 height 16
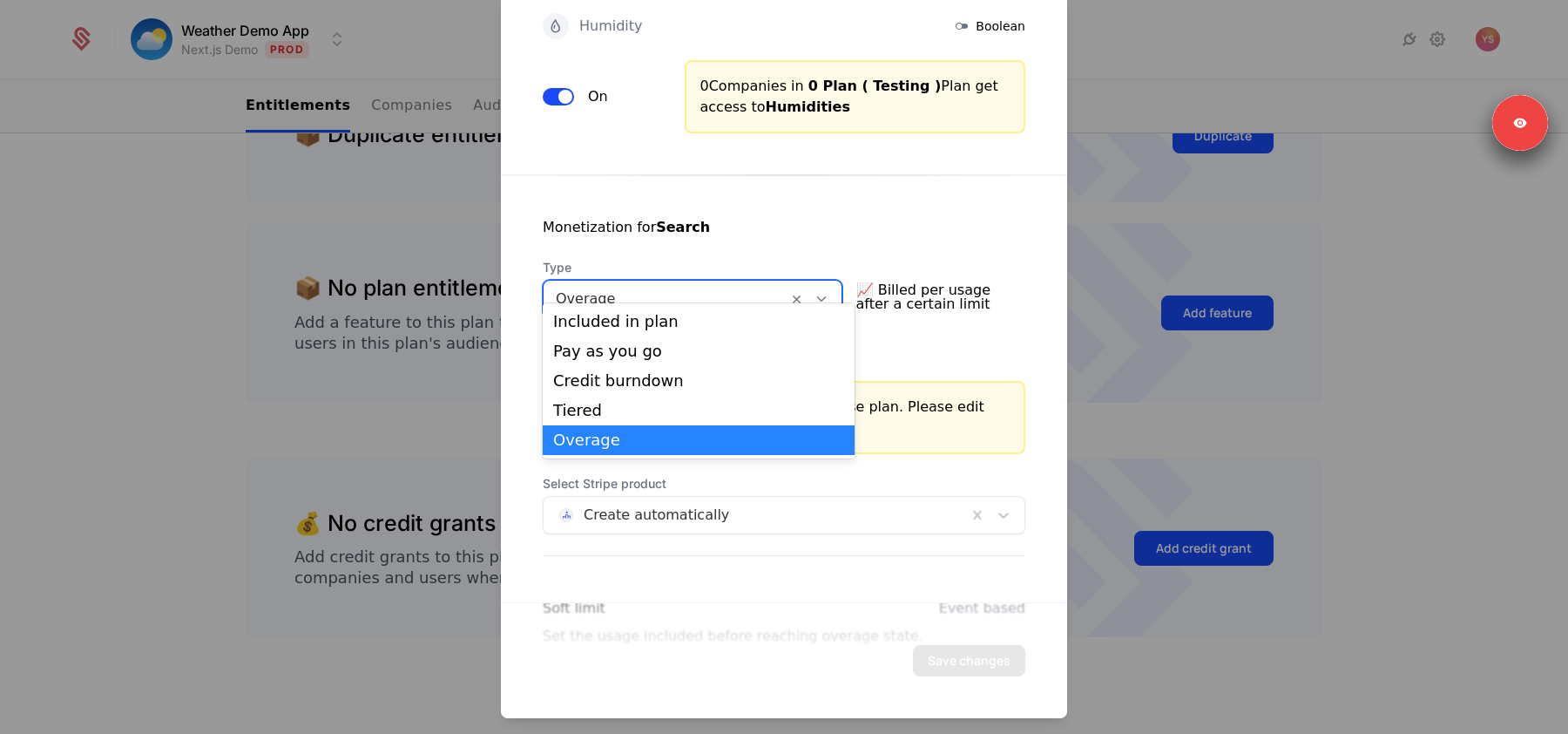
click at [653, 287] on div at bounding box center [664, 299] width 220 height 24
click at [636, 362] on div "Pay as you go" at bounding box center [699, 351] width 312 height 29
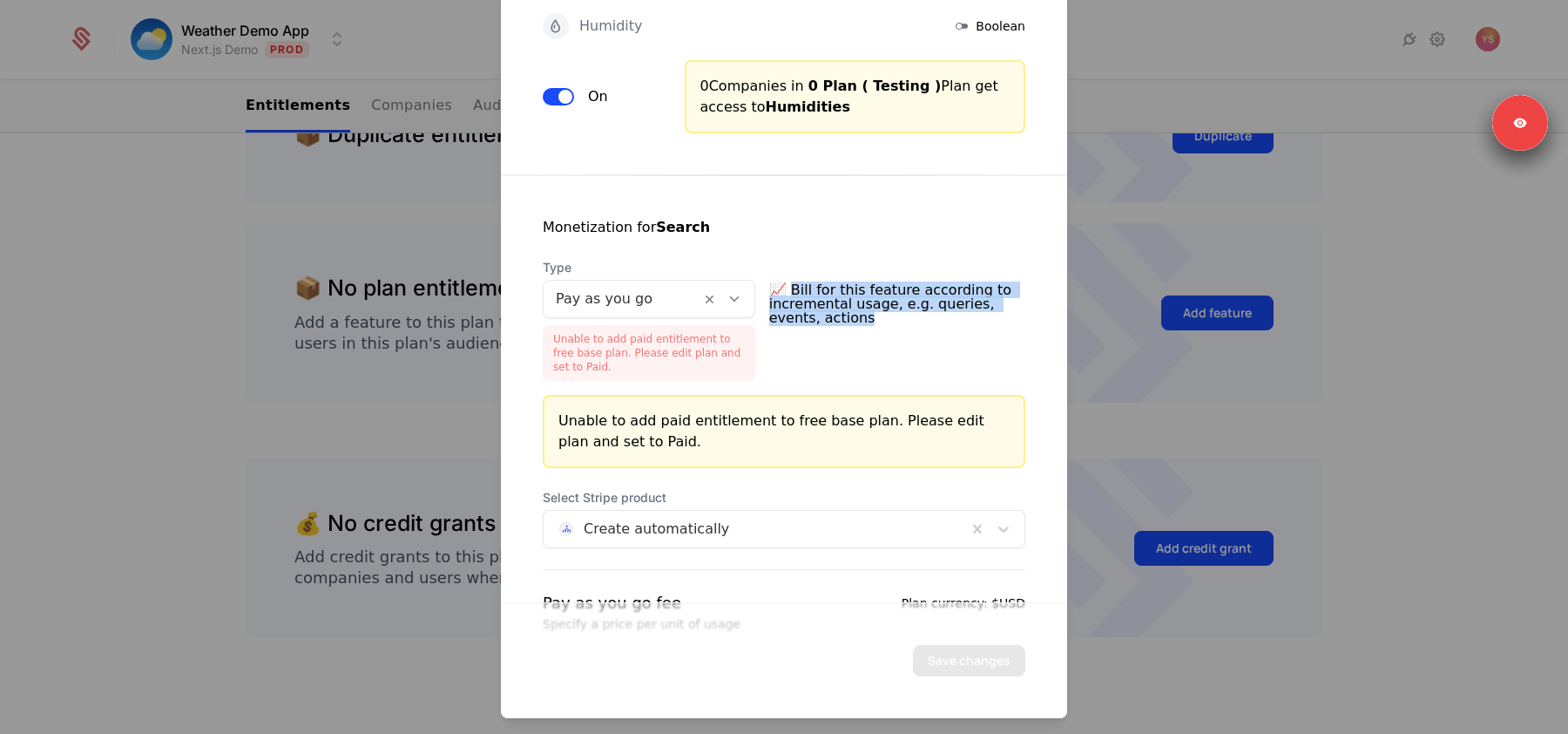
drag, startPoint x: 804, startPoint y: 264, endPoint x: 945, endPoint y: 316, distance: 150.3
click at [945, 316] on div "Type Pay as you go Unable to add paid entitlement to free base plan. Please edi…" at bounding box center [784, 319] width 483 height 122
copy span "ill for this feature according to incremental usage, e.g. queries, events, acti…"
